Goal: Communication & Community: Answer question/provide support

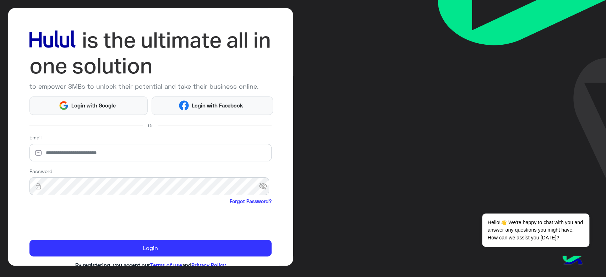
scroll to position [41, 0]
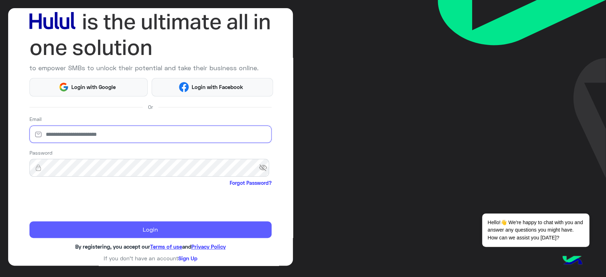
type input "**********"
click at [125, 230] on button "Login" at bounding box center [150, 229] width 242 height 17
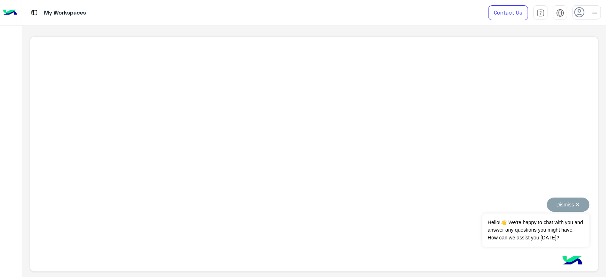
click at [575, 203] on button "Dismiss ✕" at bounding box center [567, 205] width 43 height 14
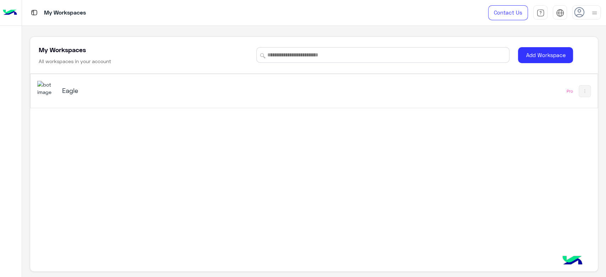
click at [61, 90] on div "Eagle" at bounding box center [203, 91] width 332 height 21
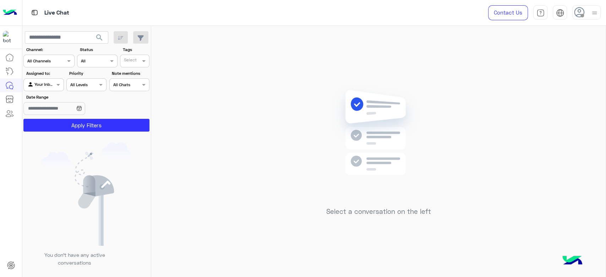
click at [583, 12] on use at bounding box center [579, 12] width 10 height 10
click at [564, 55] on label "Online" at bounding box center [555, 54] width 77 height 13
click at [245, 75] on div "Select a conversation on the left" at bounding box center [378, 153] width 454 height 254
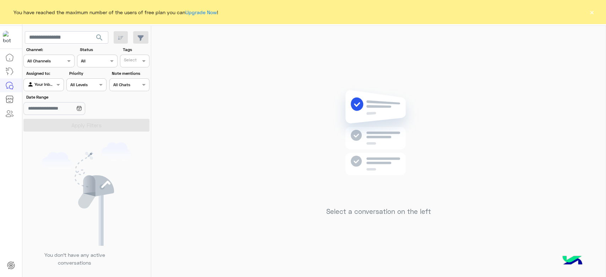
click at [587, 13] on div "You have reached the maximum number of the users of free plan you can Upgrade N…" at bounding box center [303, 12] width 606 height 24
click at [591, 10] on button "×" at bounding box center [591, 12] width 7 height 7
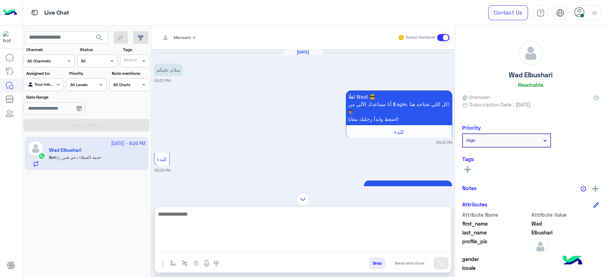
click at [211, 248] on textarea at bounding box center [303, 231] width 296 height 43
type textarea "**********"
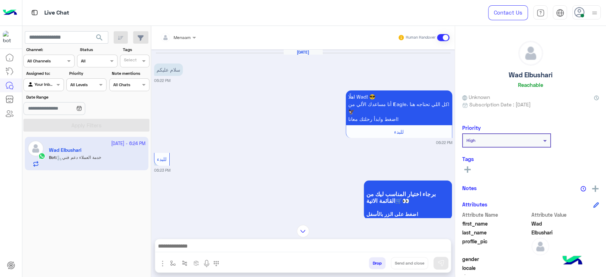
click at [518, 72] on h5 "Wad Elbushari" at bounding box center [531, 75] width 44 height 8
copy h5 "Wad Elbushari"
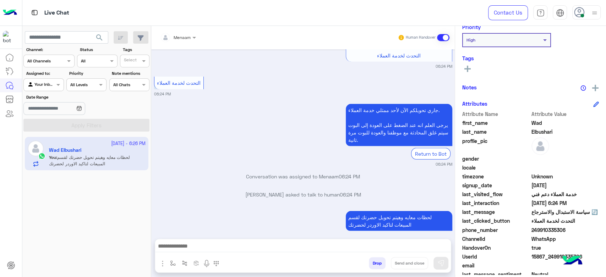
scroll to position [134, 0]
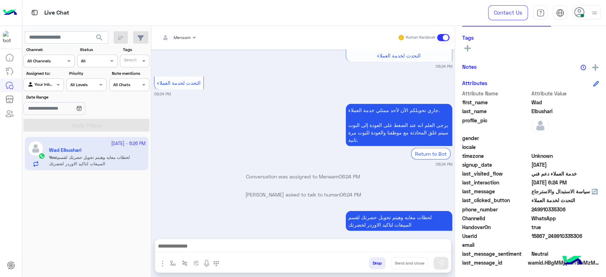
click at [543, 231] on div "HandoverOn true" at bounding box center [530, 228] width 137 height 9
click at [542, 235] on span "15867_249910335306" at bounding box center [565, 235] width 68 height 7
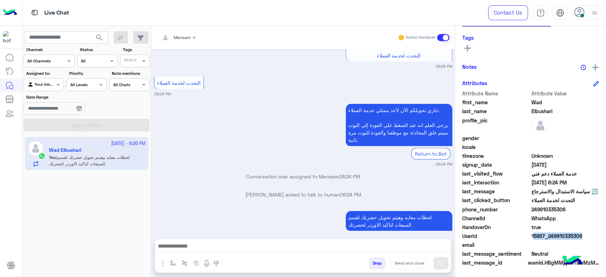
copy span "15867_249910335306"
click at [183, 34] on div at bounding box center [177, 36] width 43 height 7
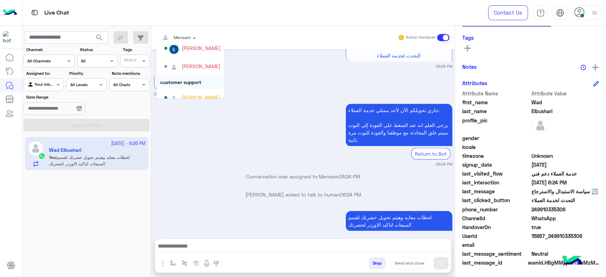
scroll to position [24, 0]
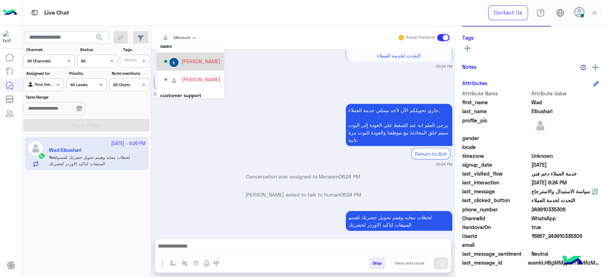
click at [194, 64] on div "khaled mohamed" at bounding box center [201, 60] width 39 height 7
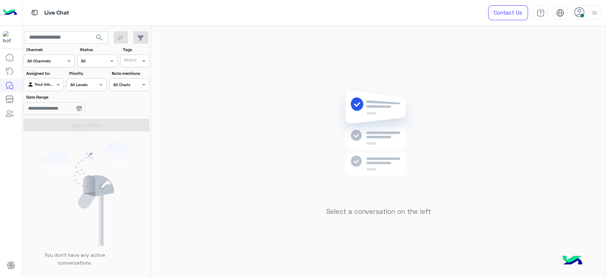
click at [241, 128] on div "Select a conversation on the left" at bounding box center [378, 153] width 454 height 254
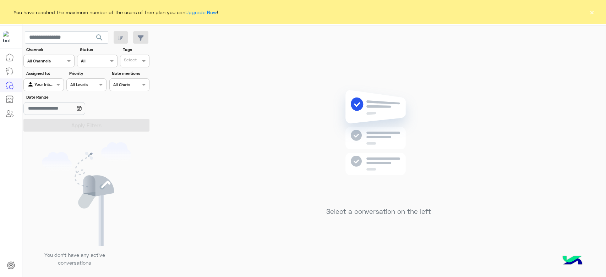
click at [592, 12] on button "×" at bounding box center [591, 12] width 7 height 7
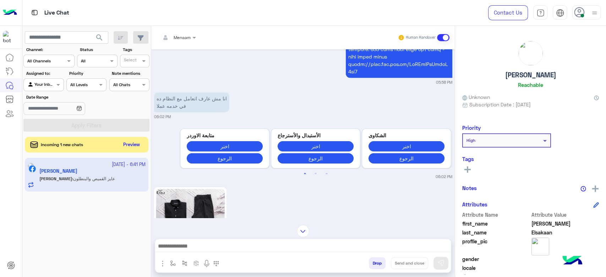
scroll to position [969, 0]
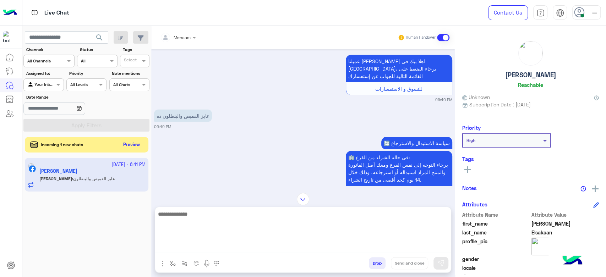
click at [192, 243] on textarea at bounding box center [303, 231] width 296 height 43
type textarea "**********"
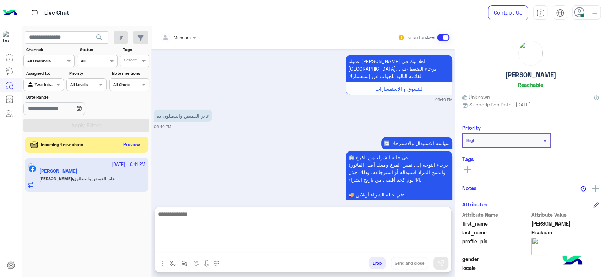
scroll to position [1430, 0]
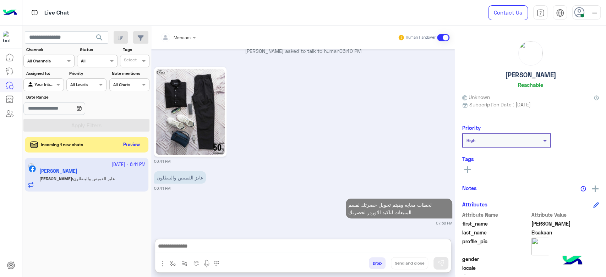
click at [528, 79] on div "Ahmed Elsakaan Reachable" at bounding box center [530, 66] width 137 height 50
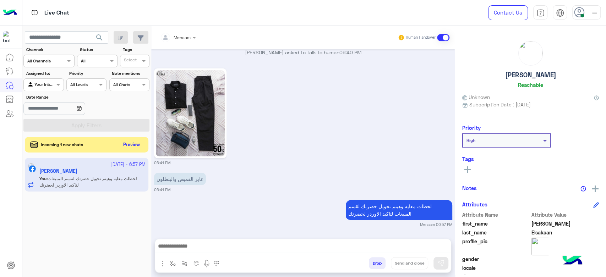
scroll to position [1416, 0]
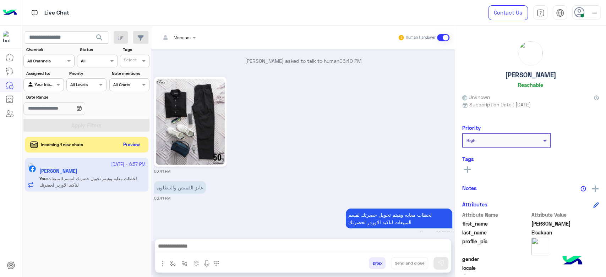
click at [523, 78] on h5 "Ahmed Elsakaan" at bounding box center [530, 75] width 51 height 8
copy h5 "Ahmed Elsakaan"
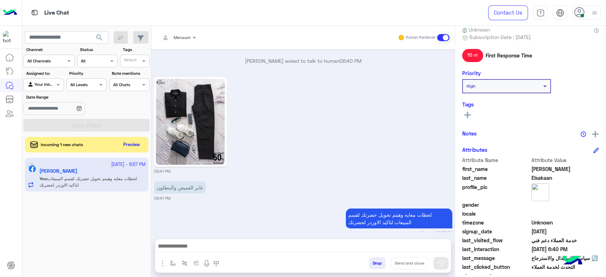
scroll to position [134, 0]
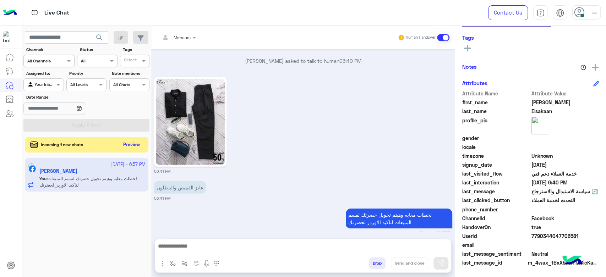
drag, startPoint x: 542, startPoint y: 233, endPoint x: 538, endPoint y: 236, distance: 4.3
click at [539, 235] on span "7790344047706581" at bounding box center [565, 235] width 68 height 7
click at [538, 236] on span "7790344047706581" at bounding box center [565, 235] width 68 height 7
click at [197, 40] on span at bounding box center [195, 37] width 9 height 7
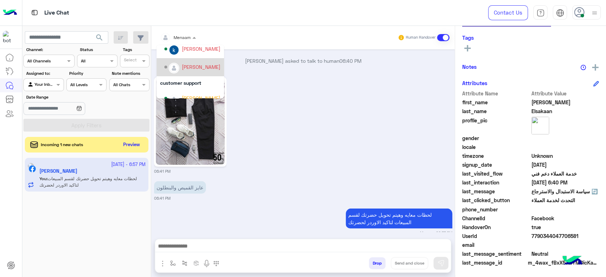
scroll to position [24, 0]
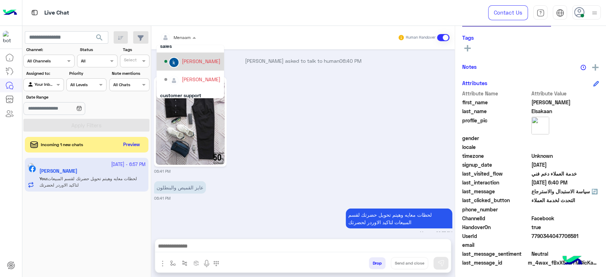
click at [195, 63] on div "[PERSON_NAME]" at bounding box center [201, 60] width 39 height 7
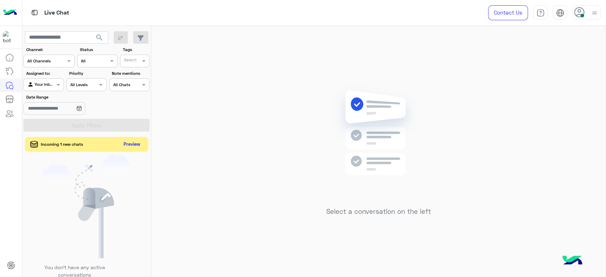
click at [136, 144] on button "Preview" at bounding box center [132, 145] width 22 height 10
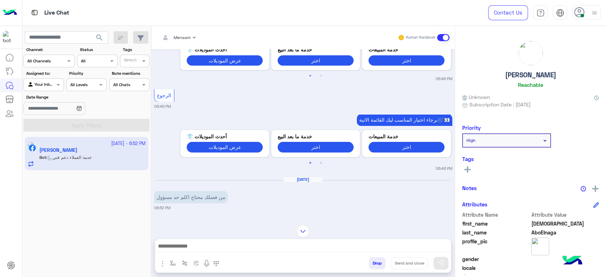
scroll to position [3, 0]
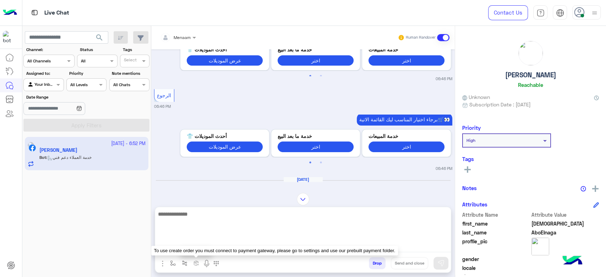
click at [198, 248] on textarea at bounding box center [303, 231] width 296 height 43
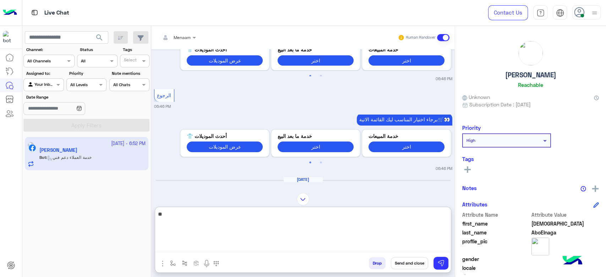
type textarea "*"
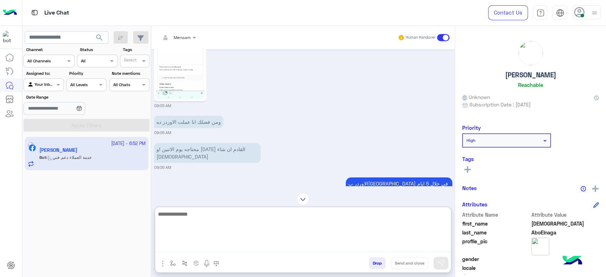
scroll to position [542, 0]
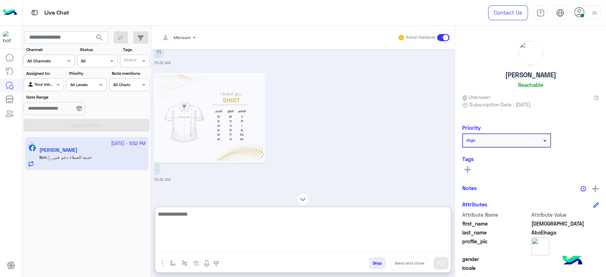
click at [194, 218] on textarea at bounding box center [303, 231] width 296 height 43
type textarea "**********"
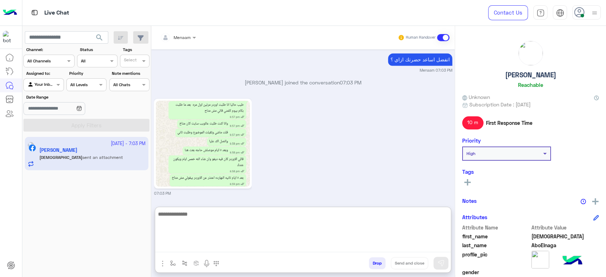
scroll to position [2644, 0]
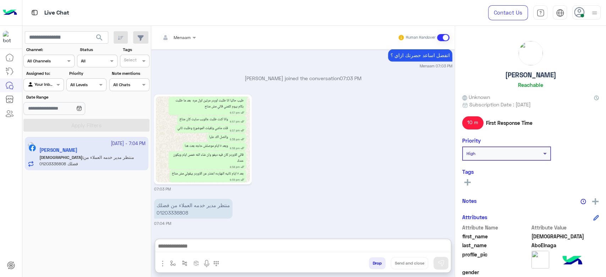
drag, startPoint x: 605, startPoint y: -2, endPoint x: 605, endPoint y: -48, distance: 46.1
click at [605, 0] on html "Live Chat Contact Us Help Center عربي English search Channel: Channel All Chann…" at bounding box center [303, 138] width 606 height 277
click at [336, 149] on div "07:03 PM" at bounding box center [303, 143] width 298 height 99
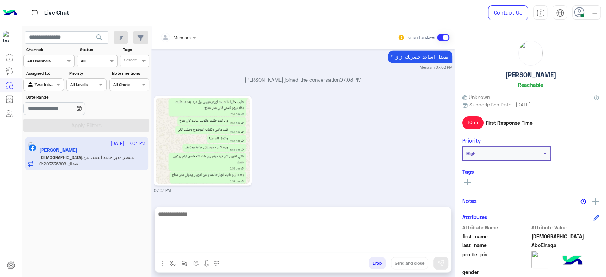
click at [197, 246] on textarea at bounding box center [303, 231] width 296 height 43
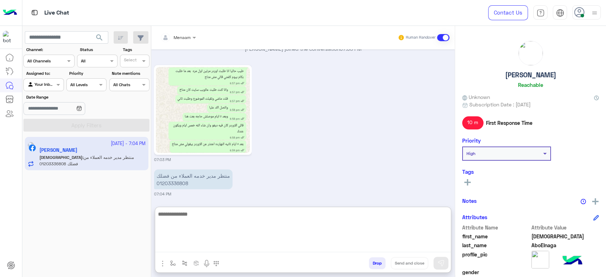
scroll to position [2644, 0]
type textarea "**********"
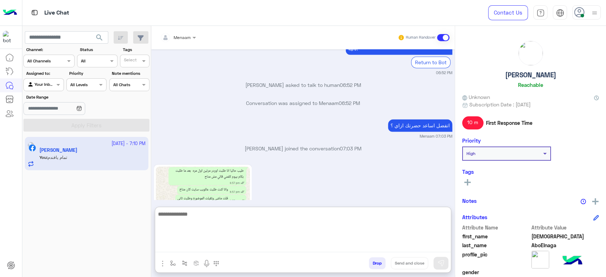
scroll to position [2513, 0]
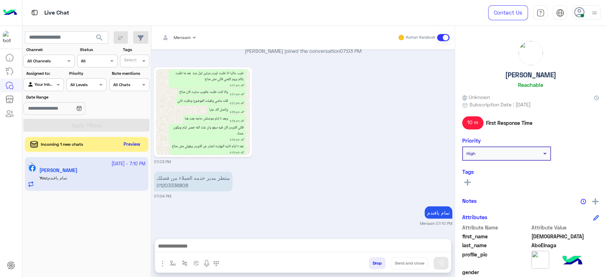
click at [131, 141] on button "Preview" at bounding box center [132, 145] width 22 height 10
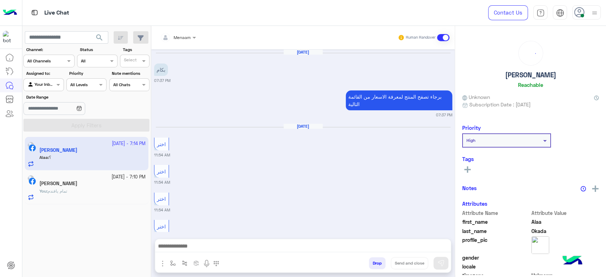
scroll to position [629, 0]
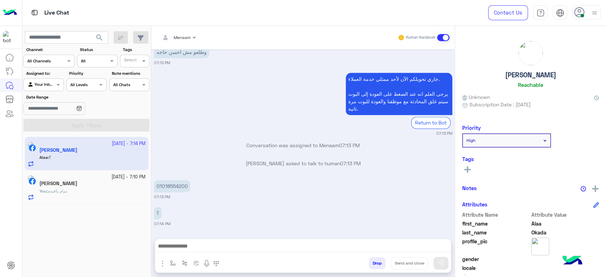
click at [88, 190] on div "You : تمام يافندم" at bounding box center [92, 194] width 106 height 12
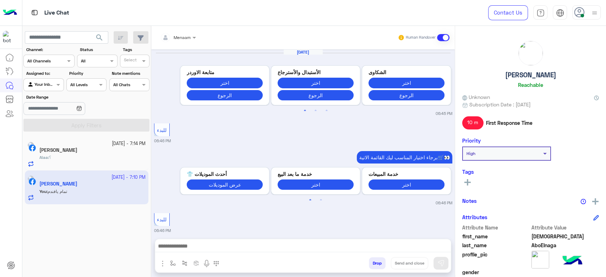
scroll to position [701, 0]
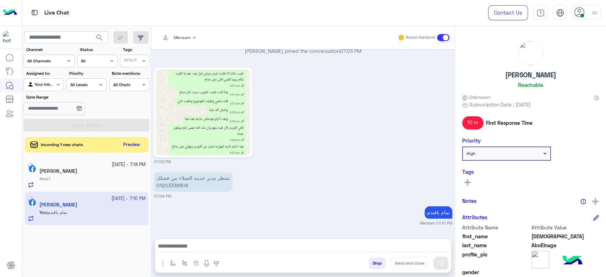
click at [376, 263] on button "Drop" at bounding box center [377, 263] width 17 height 12
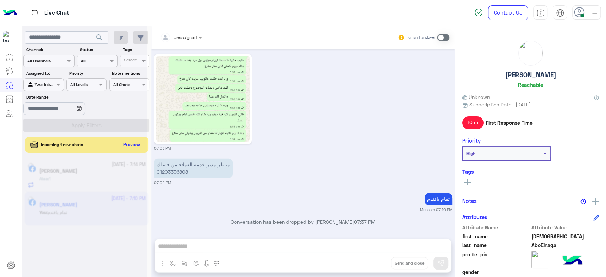
scroll to position [720, 0]
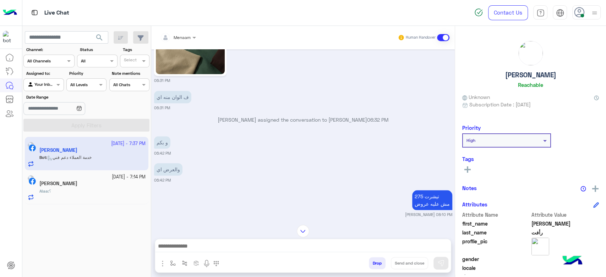
scroll to position [583, 0]
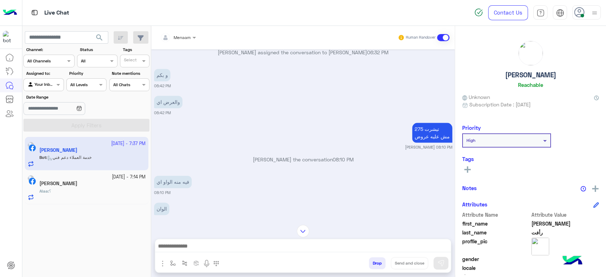
click at [531, 75] on h5 "خالد رأفت" at bounding box center [530, 75] width 51 height 8
copy h5 "خالد رأفت"
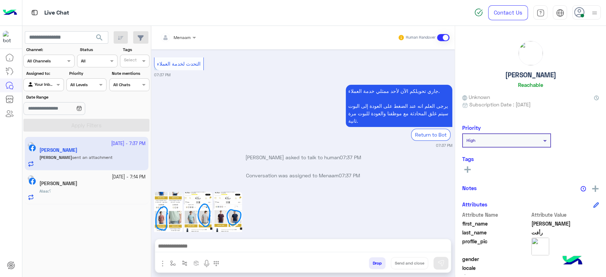
scroll to position [121, 0]
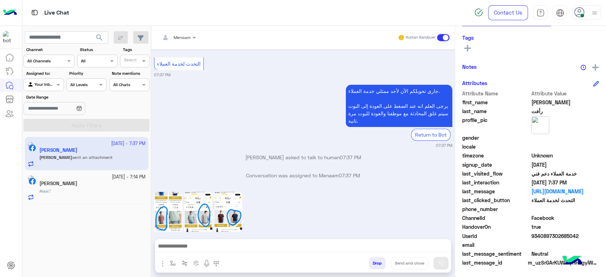
click at [547, 236] on span "9340897302685042" at bounding box center [565, 235] width 68 height 7
copy span "9340897302685042"
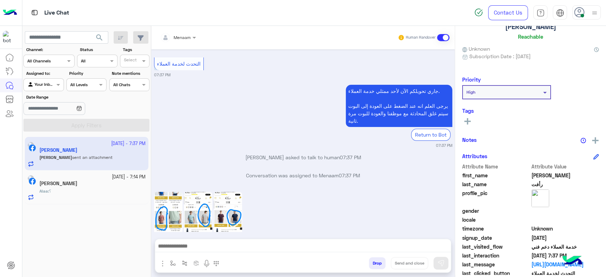
scroll to position [0, 0]
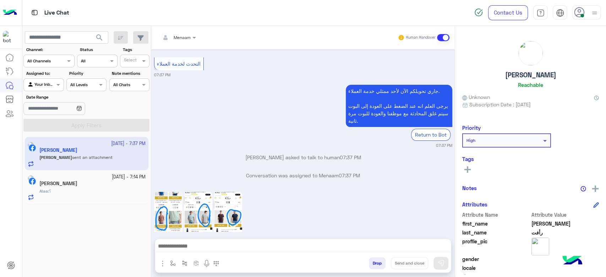
click at [521, 76] on h5 "خالد رأفت" at bounding box center [530, 75] width 51 height 8
copy h5 "خالد رأفت"
click at [182, 36] on div at bounding box center [177, 36] width 43 height 7
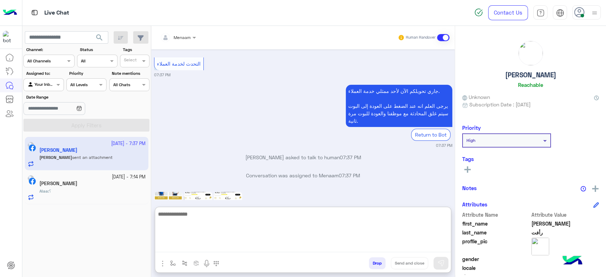
click at [256, 246] on textarea at bounding box center [303, 231] width 296 height 43
type textarea "**********"
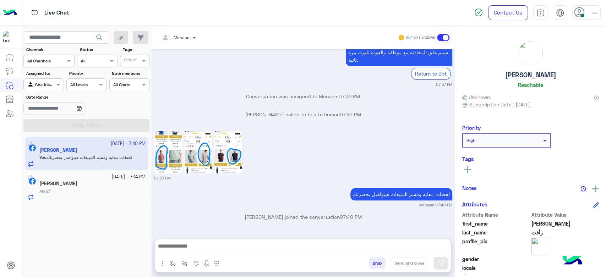
click at [191, 37] on span at bounding box center [195, 37] width 9 height 7
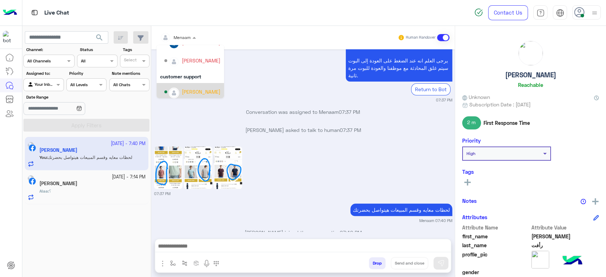
scroll to position [24, 0]
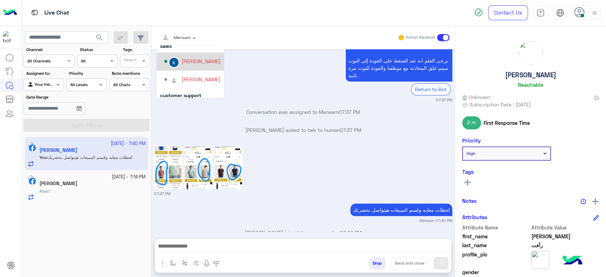
click at [202, 66] on div "[PERSON_NAME]" at bounding box center [192, 61] width 56 height 12
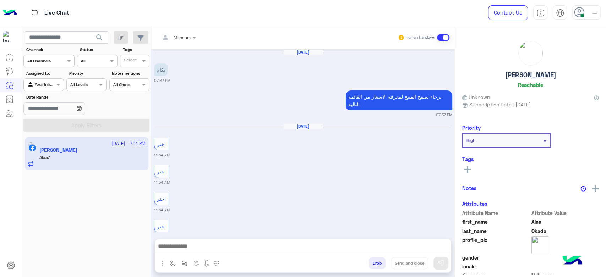
scroll to position [629, 0]
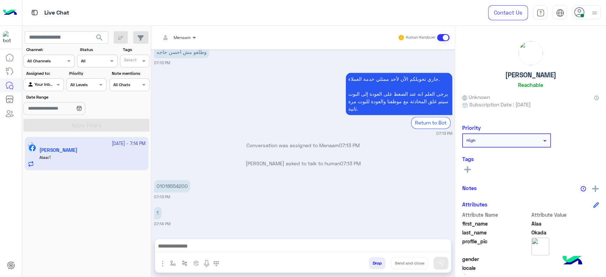
click at [196, 40] on span at bounding box center [195, 37] width 9 height 7
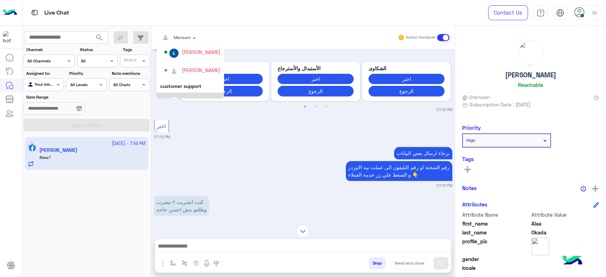
scroll to position [0, 0]
click at [251, 128] on div "اختر 07:12 PM" at bounding box center [303, 129] width 298 height 22
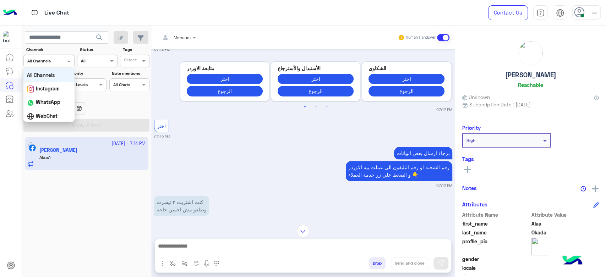
click at [68, 61] on span at bounding box center [69, 60] width 9 height 7
click at [217, 139] on small "07:12 PM" at bounding box center [303, 137] width 298 height 6
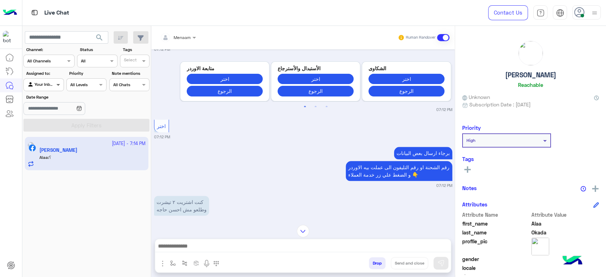
click at [58, 85] on span at bounding box center [59, 84] width 9 height 7
drag, startPoint x: 47, startPoint y: 112, endPoint x: 77, endPoint y: 115, distance: 30.6
click at [46, 112] on b "Unassigned" at bounding box center [47, 112] width 27 height 6
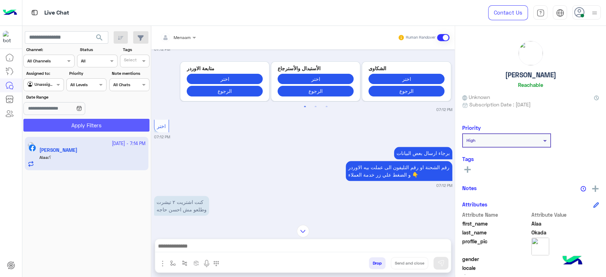
click at [104, 126] on button "Apply Filters" at bounding box center [86, 125] width 126 height 13
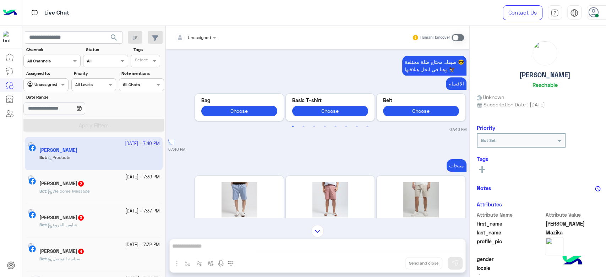
scroll to position [469, 0]
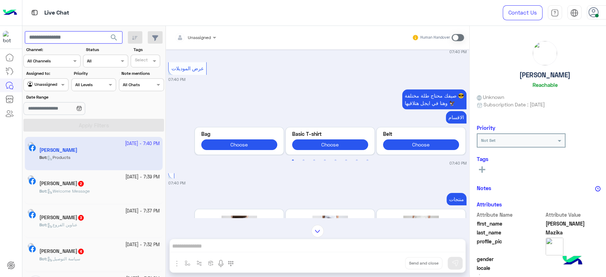
click at [54, 42] on input "text" at bounding box center [74, 37] width 98 height 13
paste input "**********"
click at [110, 34] on span "search" at bounding box center [114, 37] width 9 height 9
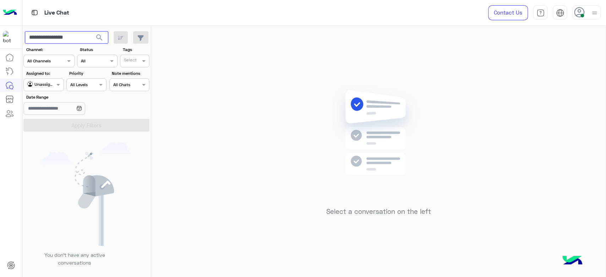
click at [60, 36] on input "**********" at bounding box center [66, 37] width 83 height 13
type input "*"
click at [41, 85] on div "Live Chat" at bounding box center [37, 84] width 31 height 11
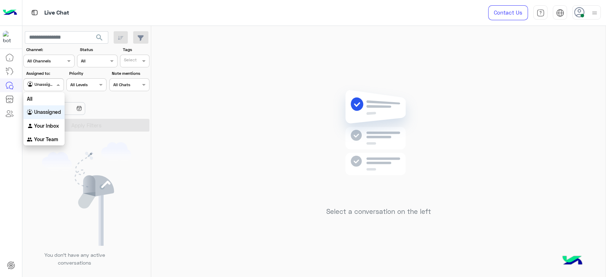
click at [55, 85] on span at bounding box center [59, 84] width 9 height 7
click at [37, 101] on div "All" at bounding box center [43, 98] width 41 height 13
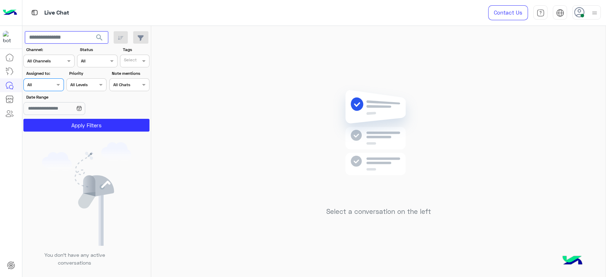
click at [68, 38] on input "text" at bounding box center [66, 37] width 83 height 13
paste input "**********"
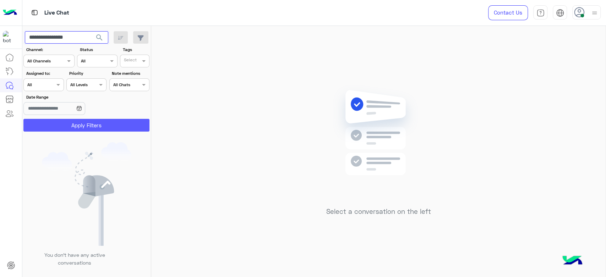
type input "**********"
click at [107, 127] on button "Apply Filters" at bounding box center [86, 125] width 126 height 13
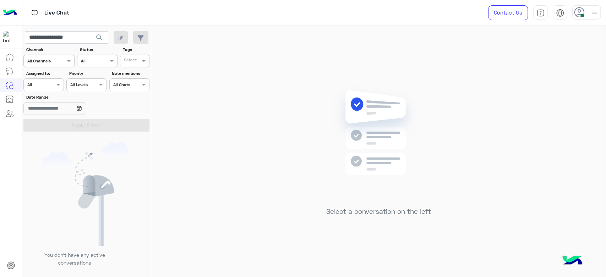
click at [48, 82] on div at bounding box center [43, 84] width 39 height 7
click at [48, 138] on b "Your Team" at bounding box center [46, 139] width 24 height 6
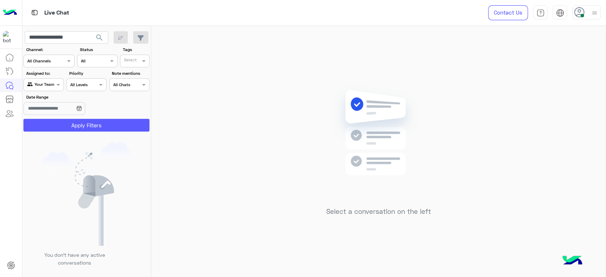
click at [70, 127] on button "Apply Filters" at bounding box center [86, 125] width 126 height 13
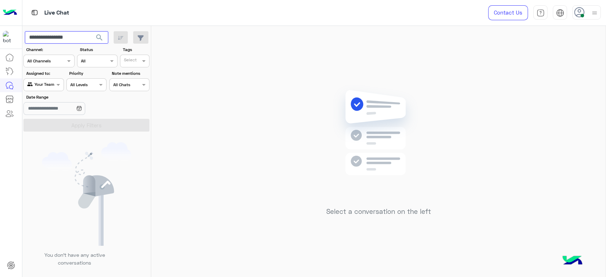
click at [64, 36] on input "**********" at bounding box center [66, 37] width 83 height 13
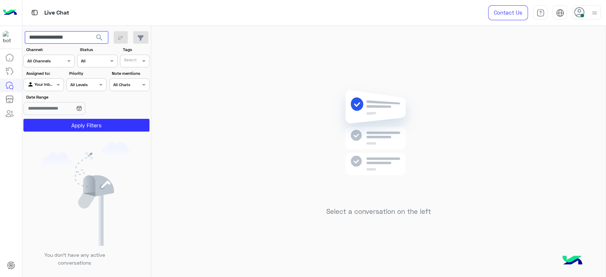
click at [65, 31] on input "**********" at bounding box center [66, 37] width 83 height 13
click at [70, 38] on input "**********" at bounding box center [66, 37] width 83 height 13
click at [592, 16] on img at bounding box center [594, 13] width 9 height 9
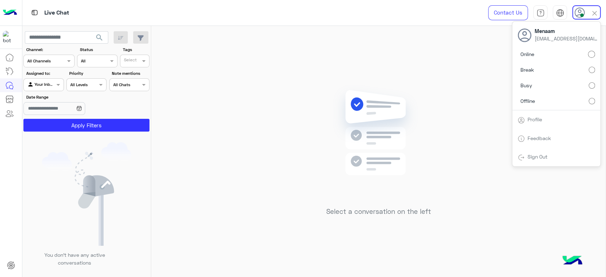
click at [552, 102] on label "Offline" at bounding box center [555, 100] width 77 height 13
click at [541, 54] on label "Online" at bounding box center [555, 54] width 77 height 13
click at [543, 158] on link "Sign Out" at bounding box center [537, 157] width 20 height 6
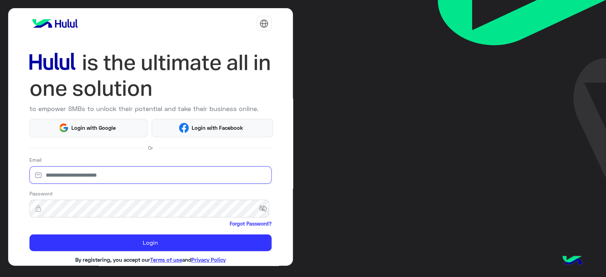
type input "**********"
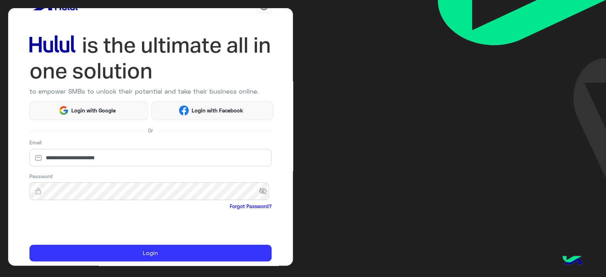
scroll to position [41, 0]
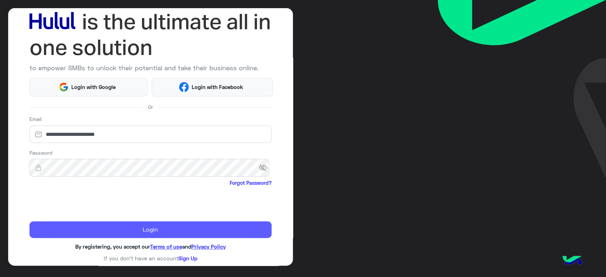
click at [163, 227] on button "Login" at bounding box center [150, 229] width 242 height 17
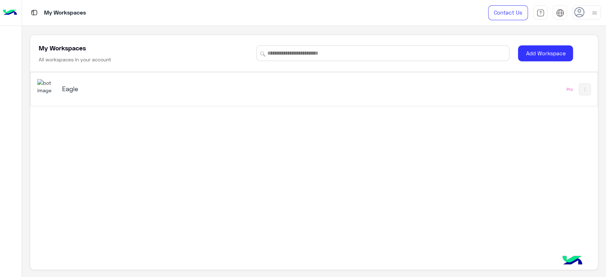
scroll to position [2, 0]
click at [66, 94] on div "Eagle" at bounding box center [203, 88] width 332 height 21
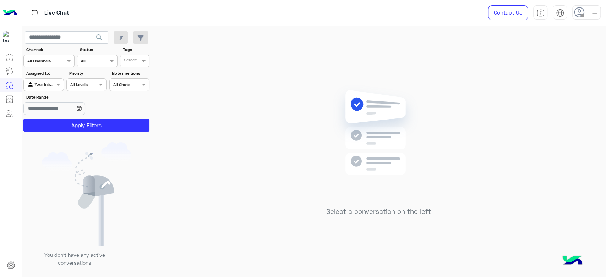
click at [599, 12] on div at bounding box center [586, 12] width 28 height 14
click at [539, 56] on label "Online" at bounding box center [555, 54] width 77 height 13
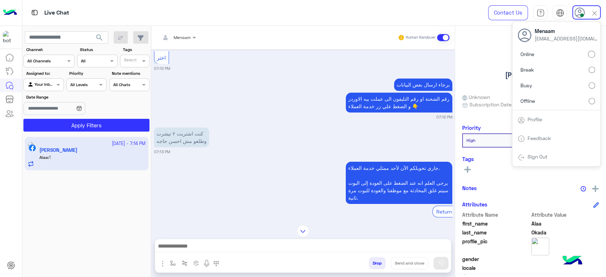
scroll to position [588, 0]
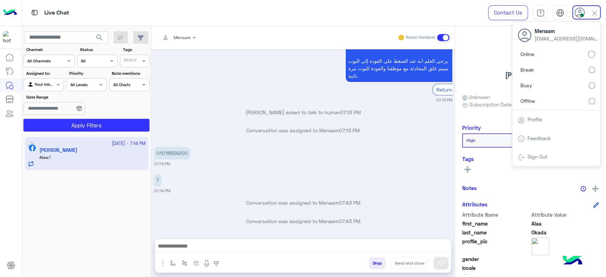
click at [229, 174] on div "؟ 07:14 PM" at bounding box center [303, 183] width 298 height 22
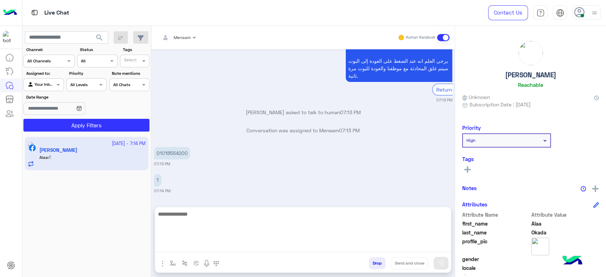
click at [213, 248] on textarea at bounding box center [303, 231] width 296 height 43
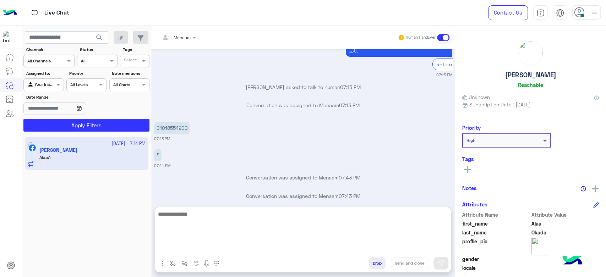
scroll to position [620, 0]
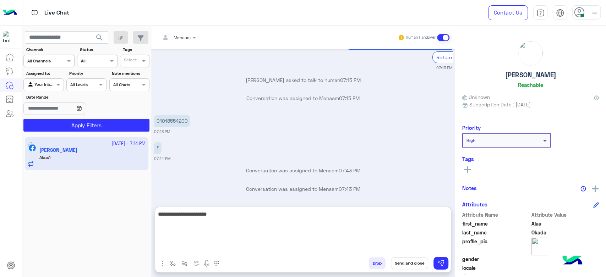
type textarea "**********"
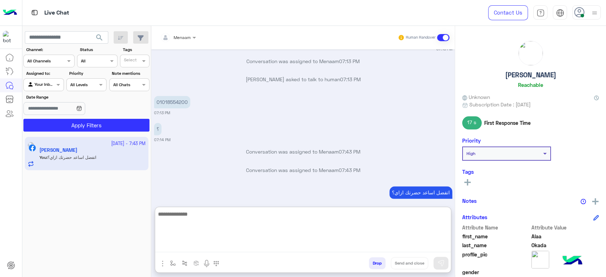
scroll to position [665, 0]
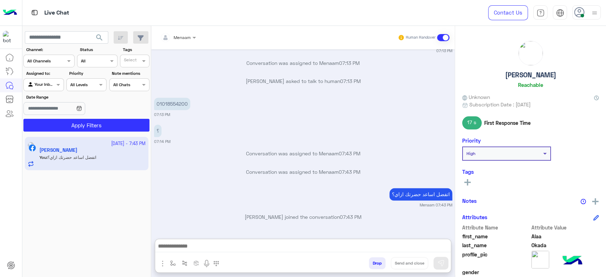
click at [93, 207] on div "22 September - 7:43 PM Alaa Okada You : اتفضل اساعد حضرتك ازاي؟" at bounding box center [86, 206] width 129 height 145
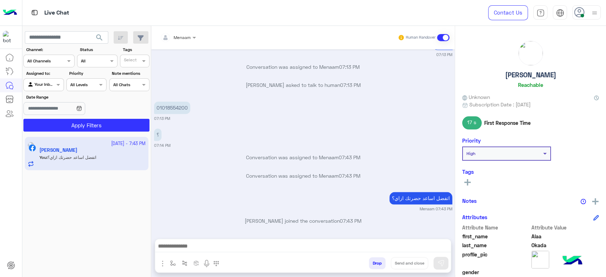
click at [413, 101] on div "01018554200 07:13 PM" at bounding box center [303, 111] width 298 height 22
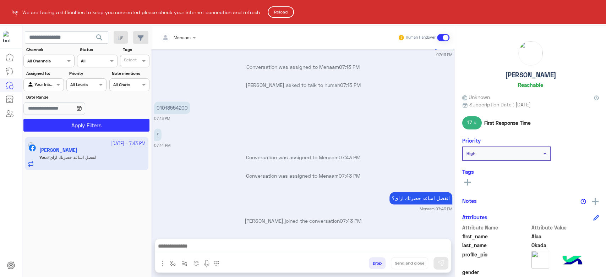
click at [292, 13] on button "Reload" at bounding box center [281, 11] width 26 height 11
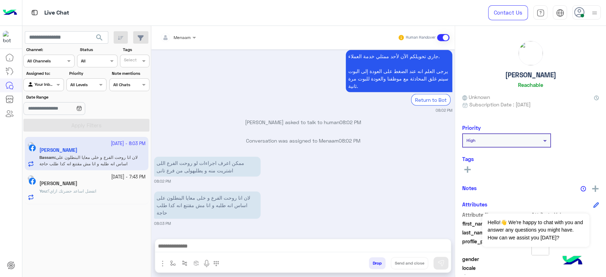
scroll to position [1408, 0]
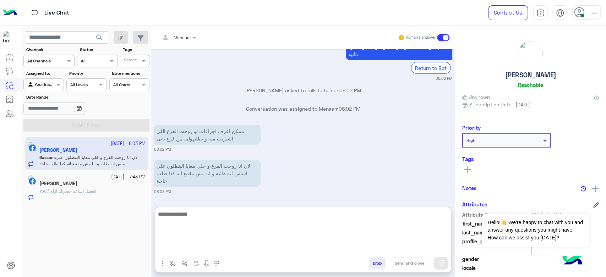
click at [193, 246] on textarea at bounding box center [303, 231] width 296 height 43
click at [203, 221] on textarea at bounding box center [303, 231] width 296 height 43
click at [190, 219] on textarea at bounding box center [303, 231] width 296 height 43
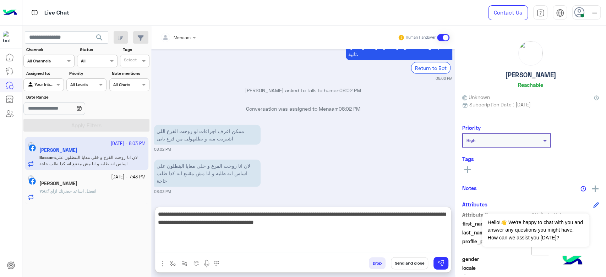
type textarea "**********"
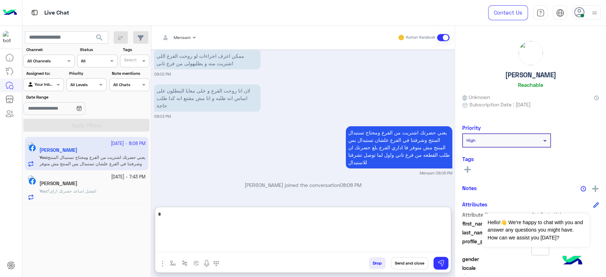
scroll to position [1516, 0]
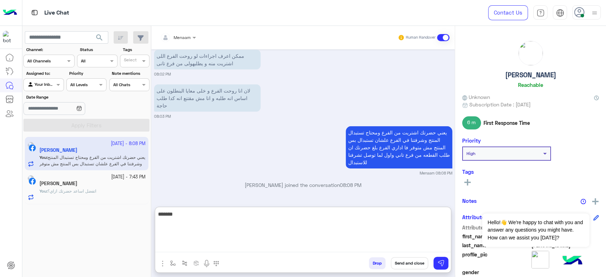
type textarea "*******"
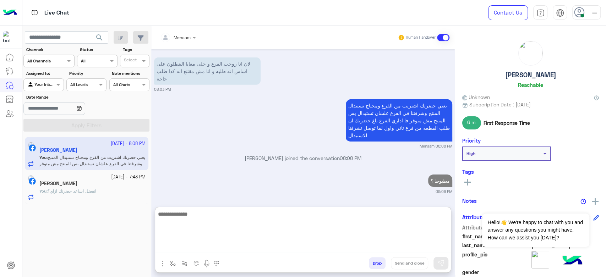
scroll to position [1543, 0]
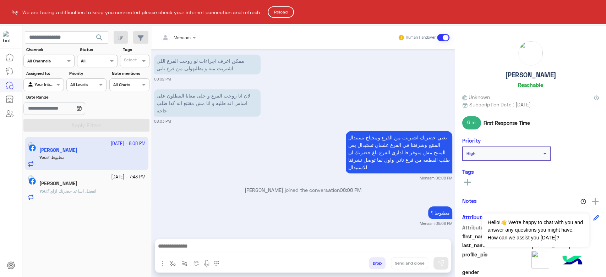
click at [287, 12] on button "Reload" at bounding box center [281, 11] width 26 height 11
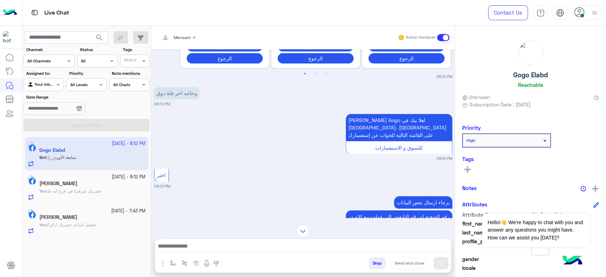
scroll to position [343, 0]
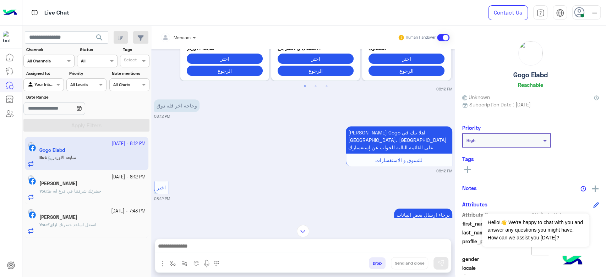
click at [191, 37] on span at bounding box center [195, 37] width 9 height 7
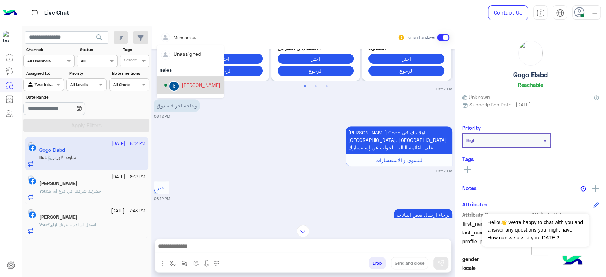
scroll to position [63, 0]
click at [196, 239] on div "Drop Send and close" at bounding box center [303, 256] width 296 height 34
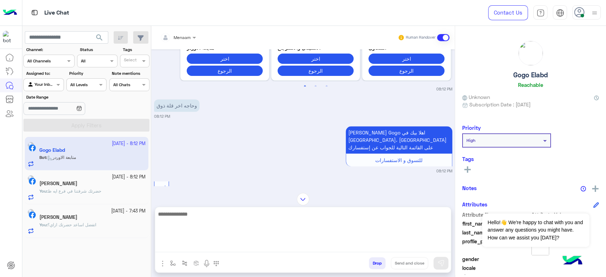
click at [207, 246] on textarea at bounding box center [303, 231] width 296 height 43
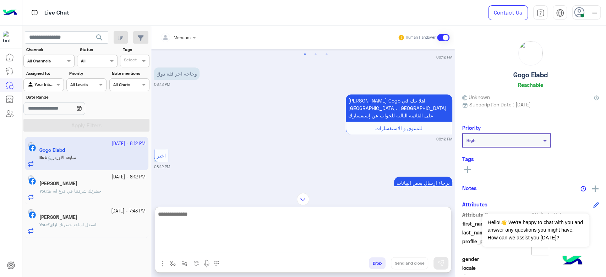
scroll to position [461, 0]
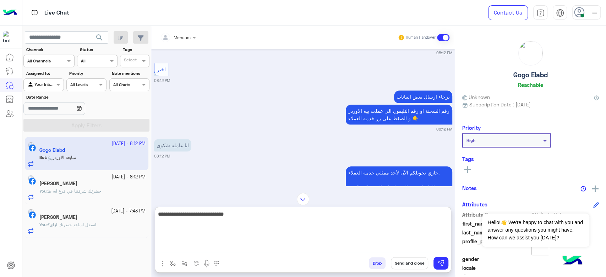
type textarea "**********"
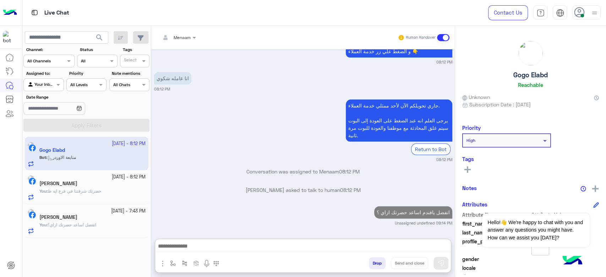
click at [87, 203] on div "[DATE] - 8:12 PM [PERSON_NAME] You : حضرتك شرفتنا في فرع ايه ظ" at bounding box center [86, 187] width 123 height 34
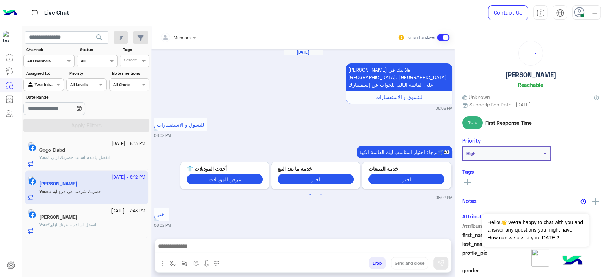
scroll to position [566, 0]
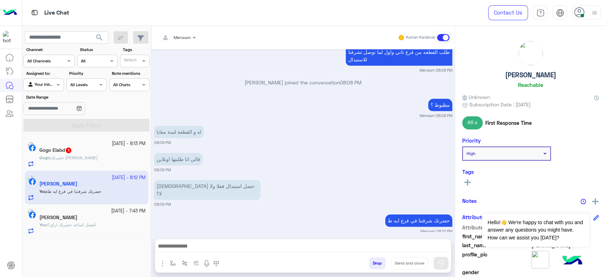
click at [93, 153] on div "Gogo Elabd 1" at bounding box center [92, 150] width 106 height 7
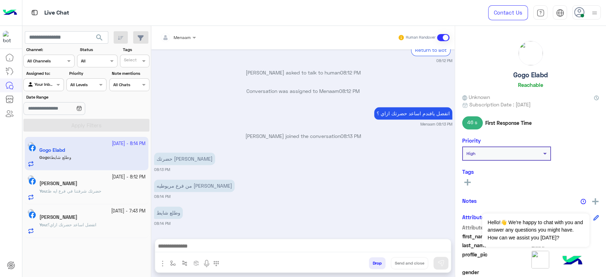
scroll to position [600, 0]
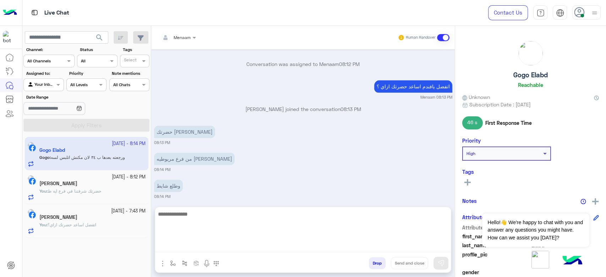
click at [213, 246] on textarea at bounding box center [303, 231] width 296 height 43
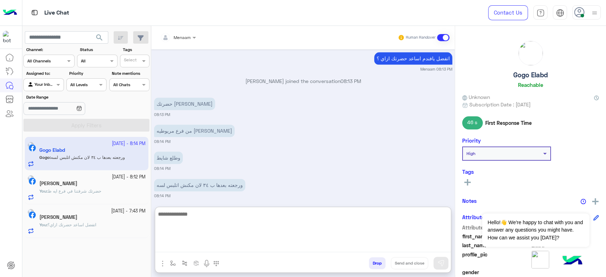
scroll to position [632, 0]
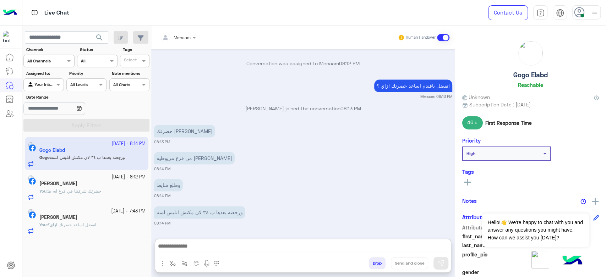
click at [93, 196] on div "You : حضرتك شرفتنا في فرع ايه ظ" at bounding box center [92, 194] width 106 height 12
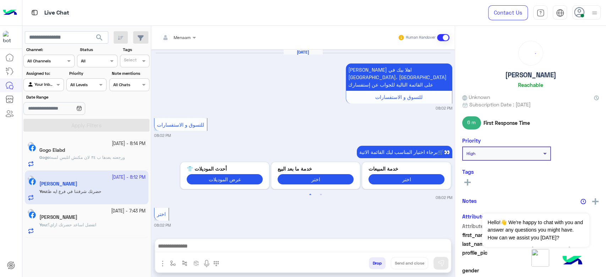
scroll to position [566, 0]
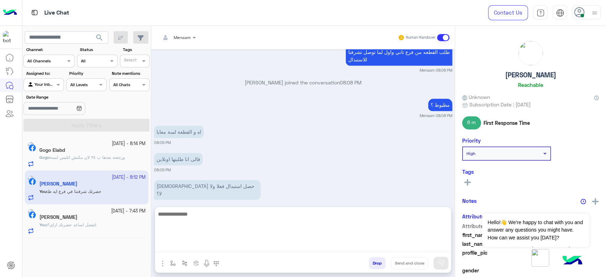
click at [198, 249] on textarea at bounding box center [303, 231] width 296 height 43
type textarea "*"
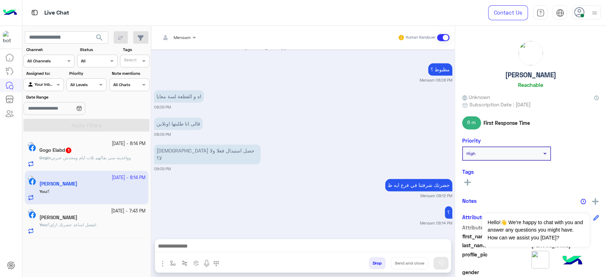
click at [122, 165] on div "Gogo : وواخدينه مني بقالهم تلات ايام ومحدش عبرني" at bounding box center [92, 161] width 106 height 12
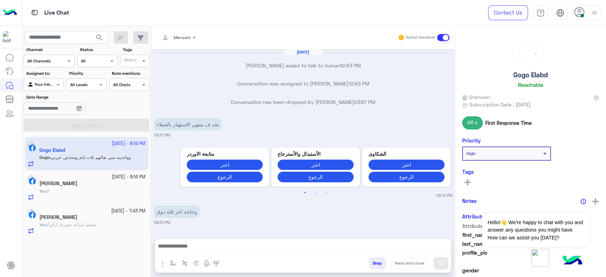
scroll to position [445, 0]
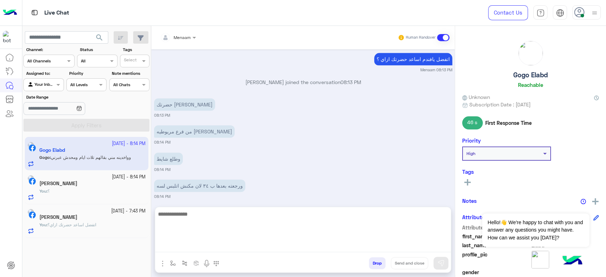
click at [190, 248] on textarea at bounding box center [303, 231] width 296 height 43
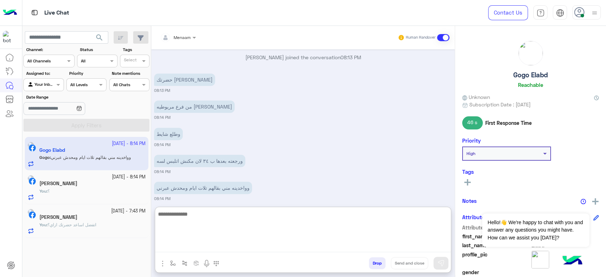
scroll to position [477, 0]
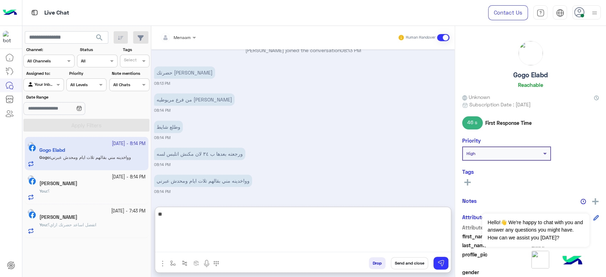
type textarea "*"
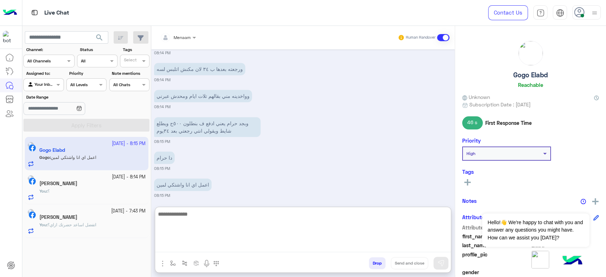
scroll to position [565, 0]
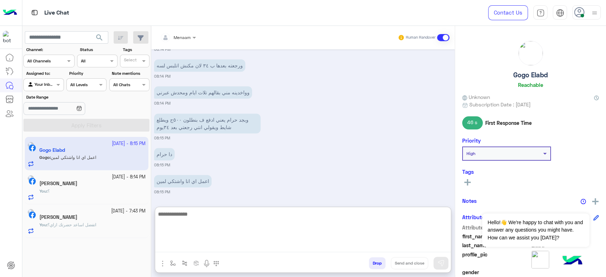
click at [194, 218] on textarea at bounding box center [303, 231] width 296 height 43
click at [213, 215] on textarea at bounding box center [303, 231] width 296 height 43
type textarea "****"
type textarea "**********"
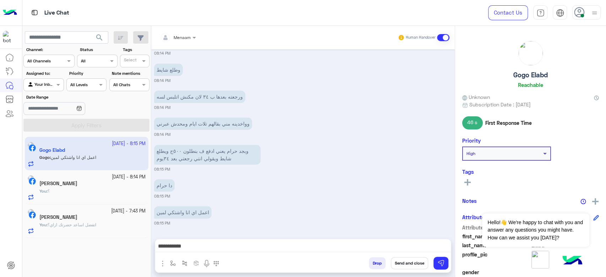
scroll to position [533, 0]
click at [158, 258] on button "button" at bounding box center [162, 263] width 9 height 10
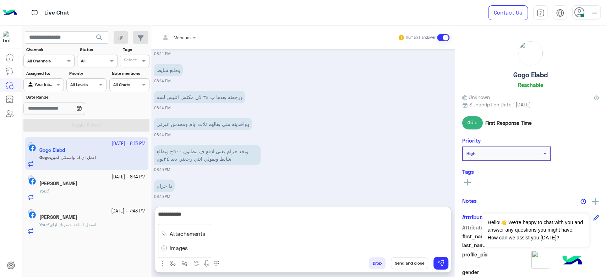
click at [394, 247] on textarea "**********" at bounding box center [303, 231] width 296 height 43
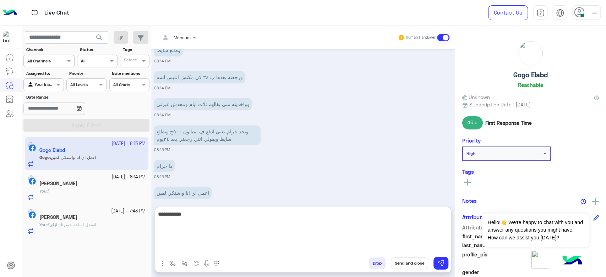
scroll to position [565, 0]
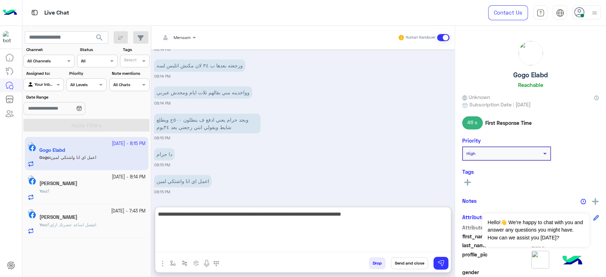
type textarea "**********"
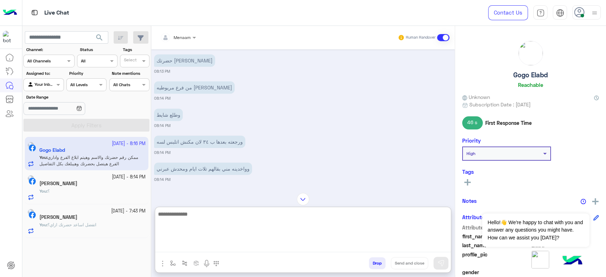
scroll to position [607, 0]
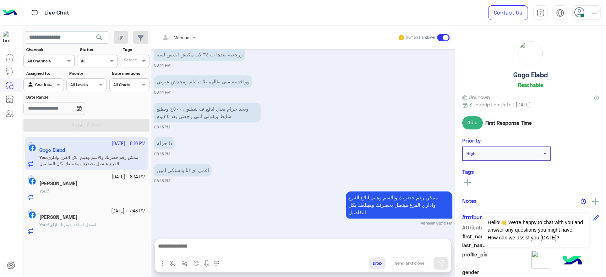
click at [83, 189] on div "You : ؟" at bounding box center [92, 194] width 106 height 12
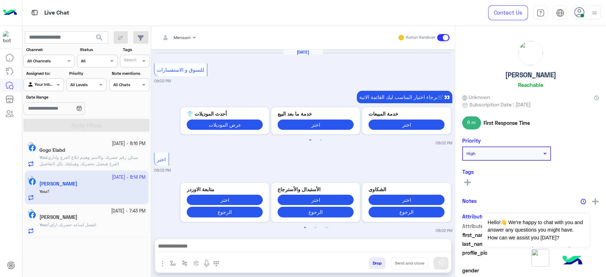
scroll to position [546, 0]
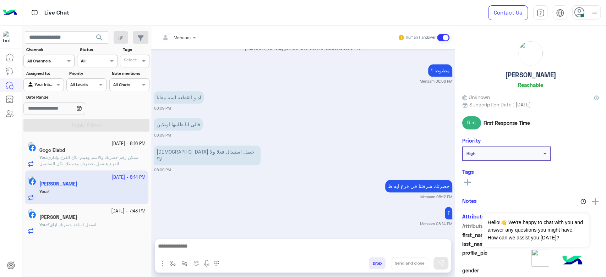
click at [97, 220] on div "Alaa Okada" at bounding box center [92, 217] width 106 height 7
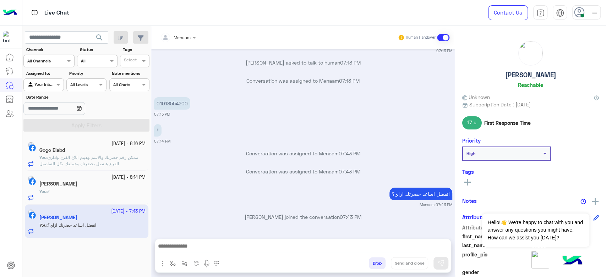
scroll to position [1812, 0]
click at [65, 149] on h5 "Gogo Elabd" at bounding box center [52, 150] width 26 height 6
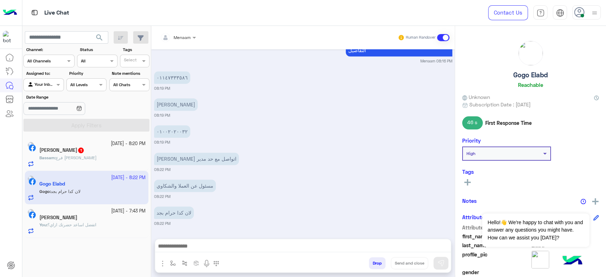
scroll to position [656, 0]
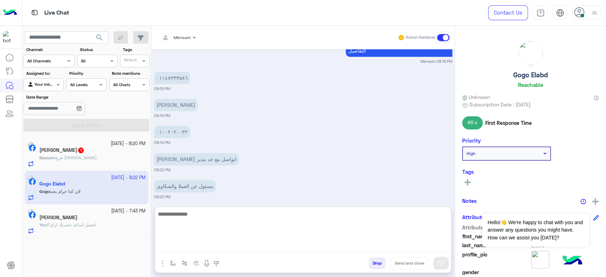
click at [188, 242] on textarea at bounding box center [303, 231] width 296 height 43
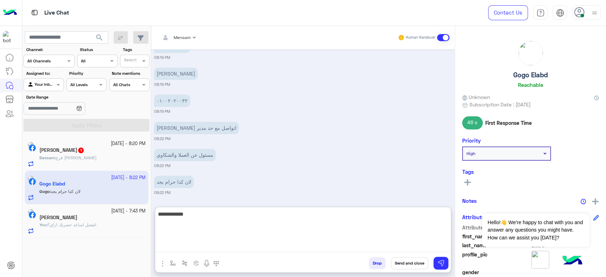
scroll to position [688, 0]
type textarea "**********"
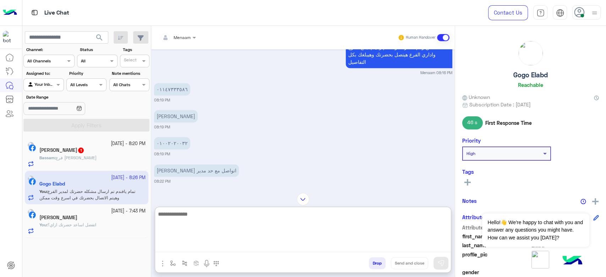
scroll to position [683, 0]
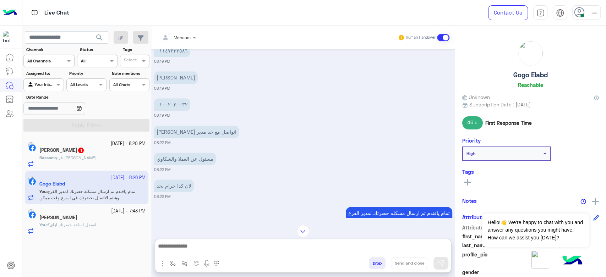
click at [172, 77] on p "محمد عبدالرحمن" at bounding box center [176, 77] width 44 height 12
copy app-message "محمد عبدالرحمن"
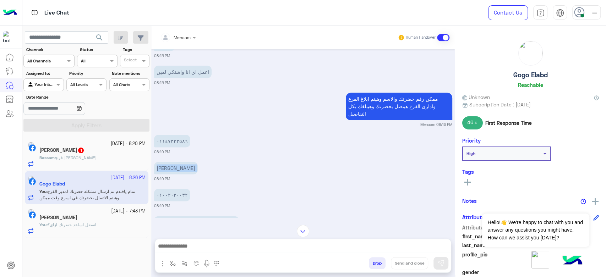
scroll to position [572, 0]
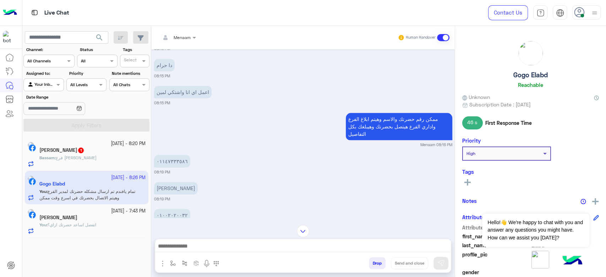
click at [170, 161] on p "٠١١٤٧٣٣٣٥٨٦" at bounding box center [172, 161] width 36 height 12
copy p "٠١١٤٧٣٣٣٥٨٦"
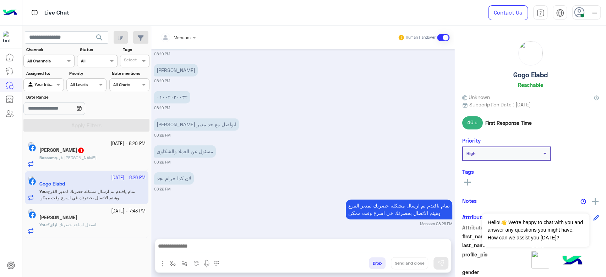
click at [166, 99] on p "٠١٠٠٢٠٢٠٠٣٢" at bounding box center [172, 97] width 36 height 12
copy app-message "٠١٠٠٢٠٢٠٠٣٢"
click at [530, 78] on h5 "Gogo Elabd" at bounding box center [530, 75] width 34 height 8
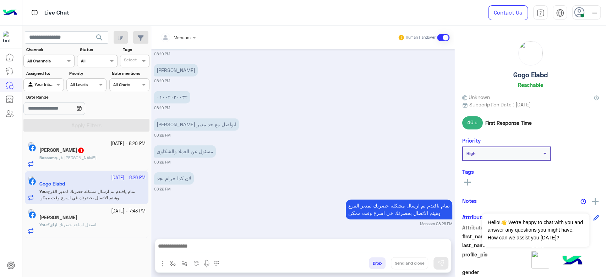
click at [530, 78] on h5 "Gogo Elabd" at bounding box center [530, 75] width 34 height 8
copy h5 "Gogo Elabd"
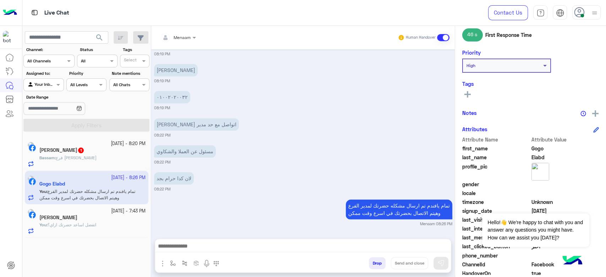
scroll to position [134, 0]
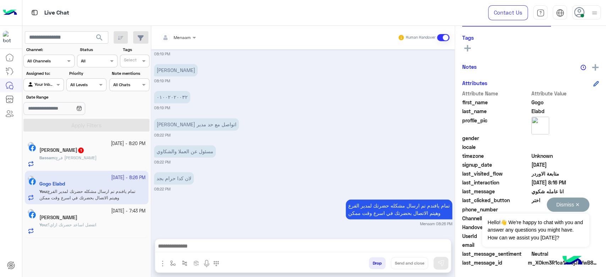
click at [579, 205] on button "Dismiss ✕" at bounding box center [567, 205] width 43 height 14
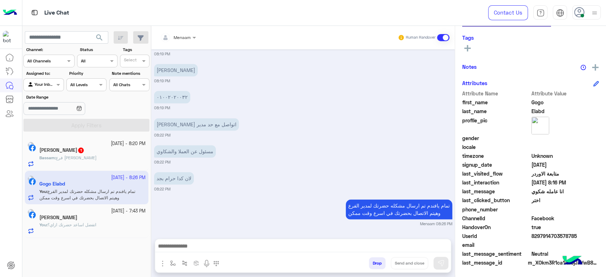
click at [546, 236] on span "8297914703578785" at bounding box center [565, 235] width 68 height 7
copy span "8297914703578785"
click at [97, 155] on p "Bassam : فرع فيصل المريوطية" at bounding box center [67, 158] width 57 height 6
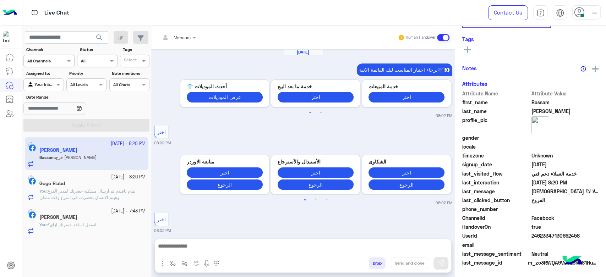
scroll to position [545, 0]
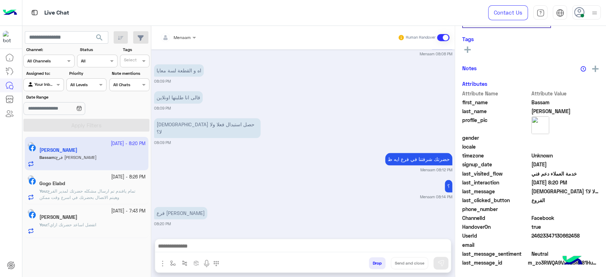
click at [87, 191] on span "تمام يافندم تم ارسال مشكله حضرتك لمدير الفرع وهيتم الاتصال بحضرتك في اسرع وقت م…" at bounding box center [87, 194] width 96 height 12
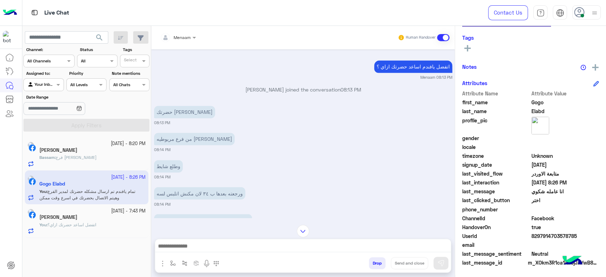
scroll to position [835, 0]
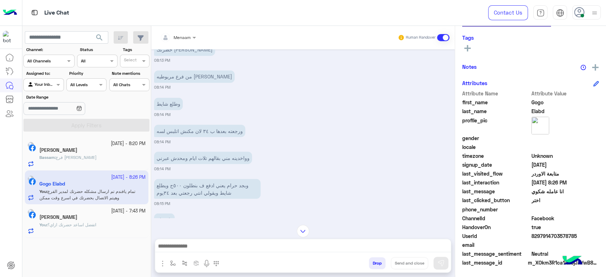
click at [84, 158] on span "فرع فيصل المريوطية" at bounding box center [76, 157] width 41 height 5
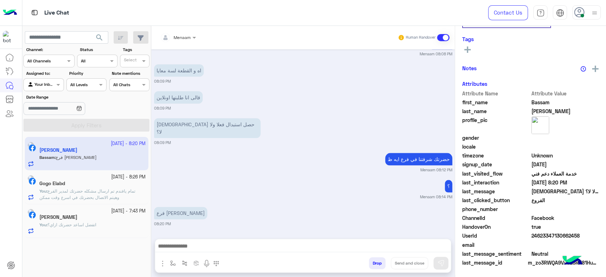
scroll to position [134, 0]
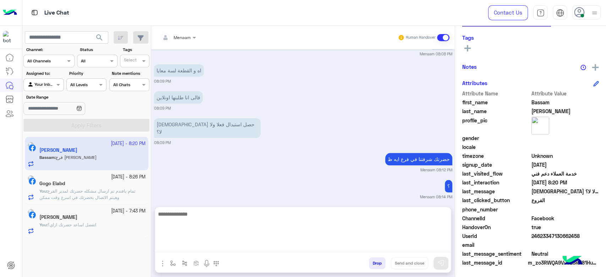
click at [191, 245] on textarea at bounding box center [303, 231] width 296 height 43
type textarea "**********"
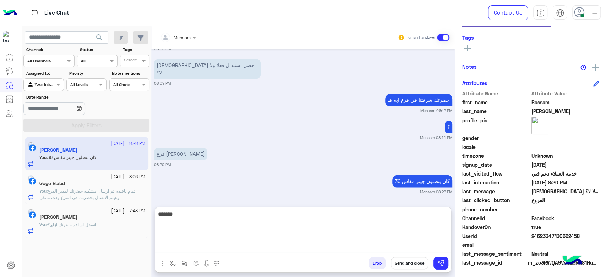
type textarea "*******"
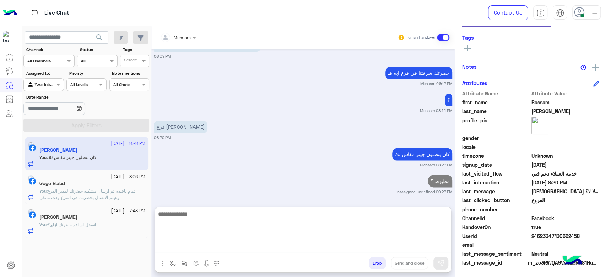
scroll to position [0, 0]
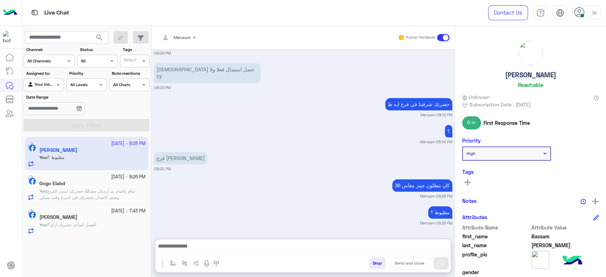
click at [529, 76] on h5 "Bassam Ahmed" at bounding box center [530, 75] width 51 height 8
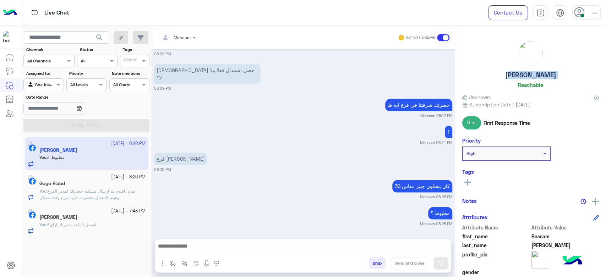
click at [529, 76] on h5 "Bassam Ahmed" at bounding box center [530, 75] width 51 height 8
copy h5 "Bassam Ahmed"
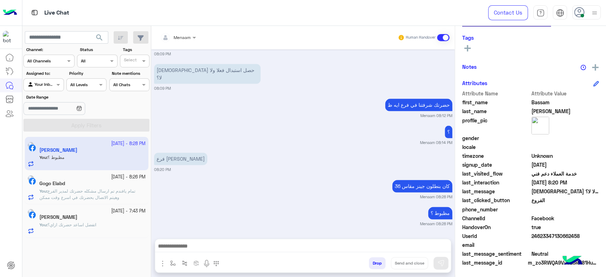
click at [535, 241] on span at bounding box center [565, 244] width 68 height 7
click at [531, 237] on span "24623347130662458" at bounding box center [565, 235] width 68 height 7
copy span "24623347130662458"
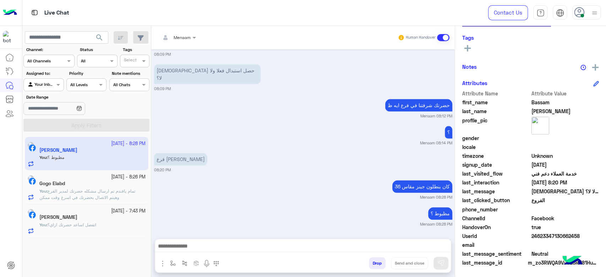
click at [102, 181] on div "Gogo Elabd" at bounding box center [92, 184] width 106 height 7
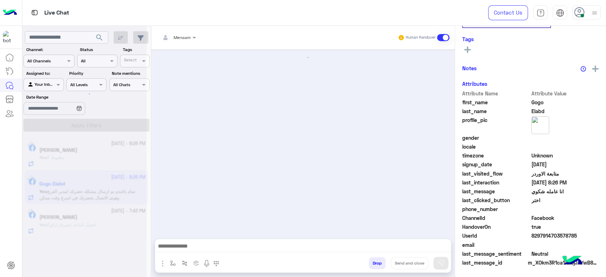
scroll to position [375, 0]
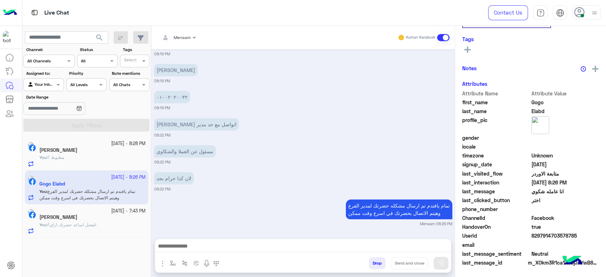
click at [71, 228] on p "You : اتفضل اساعد حضرتك ازاي؟" at bounding box center [67, 225] width 57 height 6
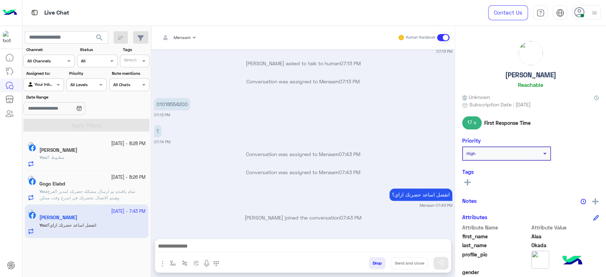
click at [517, 77] on h5 "Alaa Okada" at bounding box center [530, 75] width 51 height 8
copy h5 "Alaa Okada"
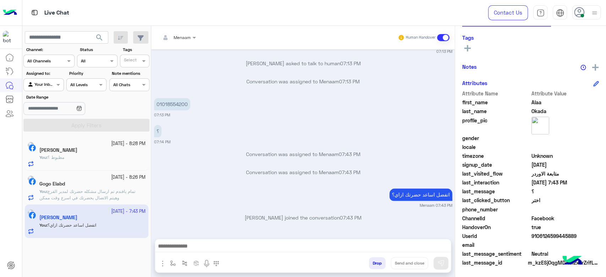
click at [546, 238] on span "9106124599445889" at bounding box center [565, 235] width 68 height 7
copy span "9106124599445889"
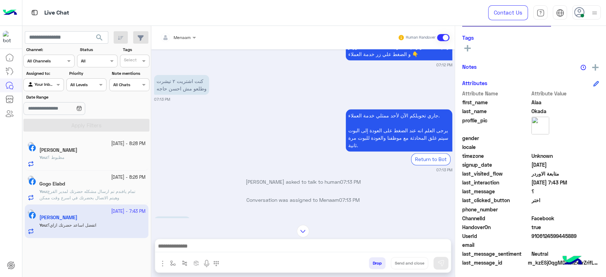
scroll to position [582, 0]
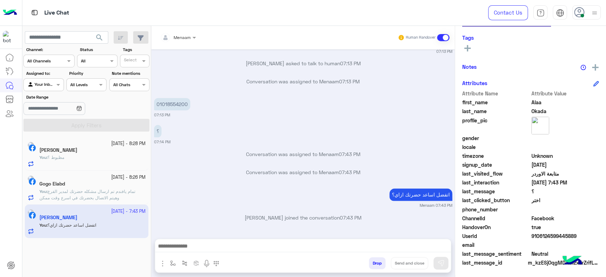
click at [76, 191] on span "تمام يافندم تم ارسال مشكله حضرتك لمدير الفرع وهيتم الاتصال بحضرتك في اسرع وقت م…" at bounding box center [87, 195] width 96 height 12
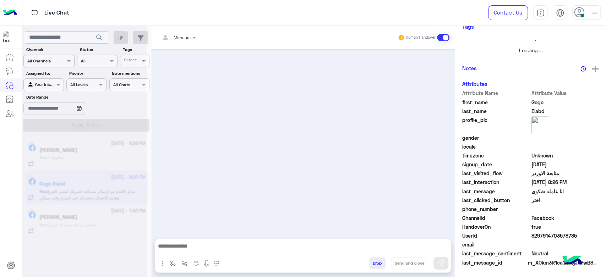
scroll to position [375, 0]
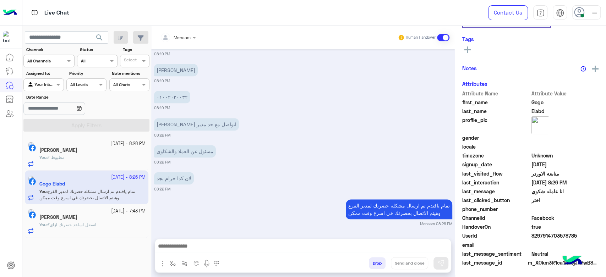
click at [97, 152] on div "Bassam Ahmed" at bounding box center [92, 150] width 106 height 7
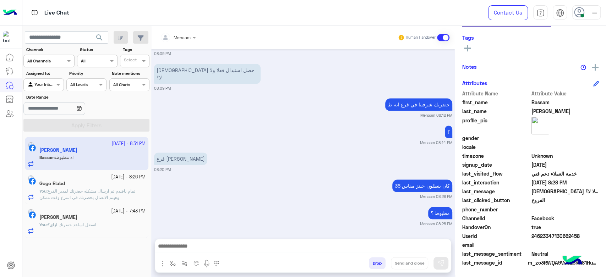
scroll to position [537, 0]
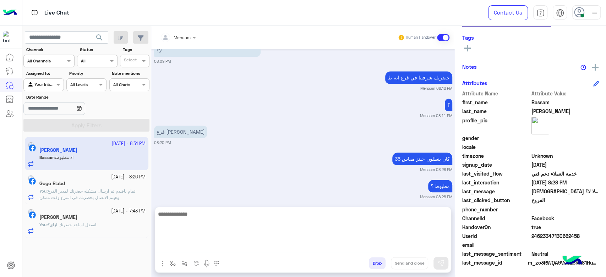
click at [193, 248] on textarea at bounding box center [303, 231] width 296 height 43
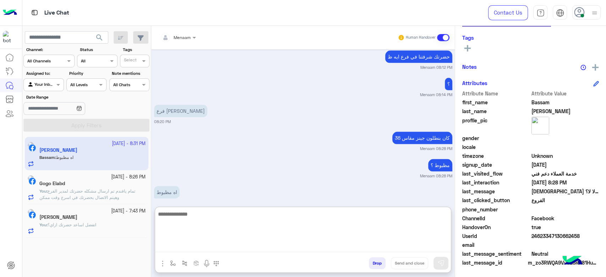
scroll to position [569, 0]
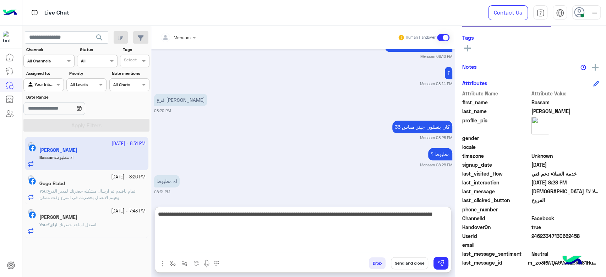
type textarea "**********"
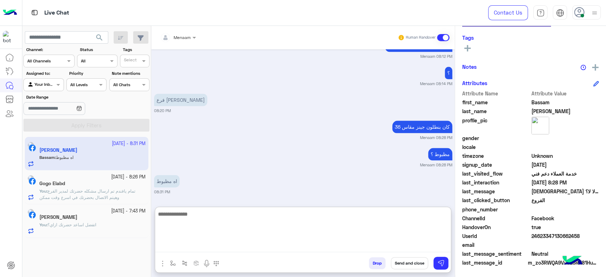
scroll to position [611, 0]
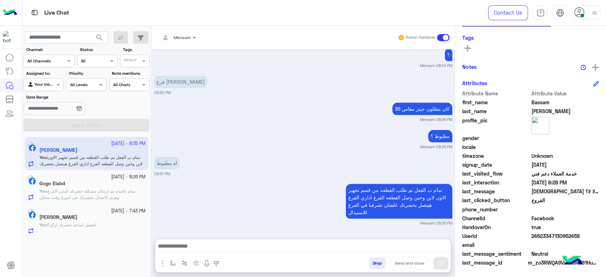
click at [97, 186] on div "Gogo Elabd" at bounding box center [92, 184] width 106 height 7
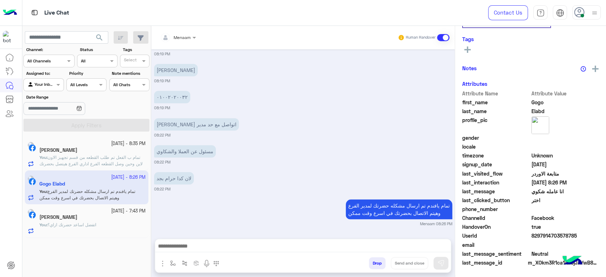
scroll to position [134, 0]
click at [373, 264] on button "Drop" at bounding box center [377, 263] width 17 height 12
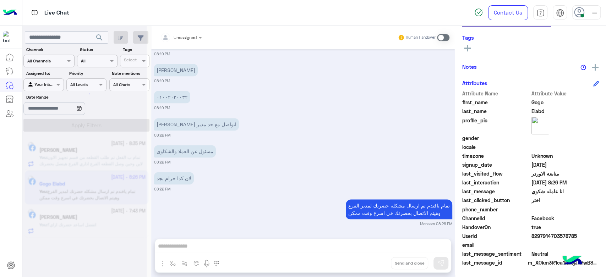
scroll to position [393, 0]
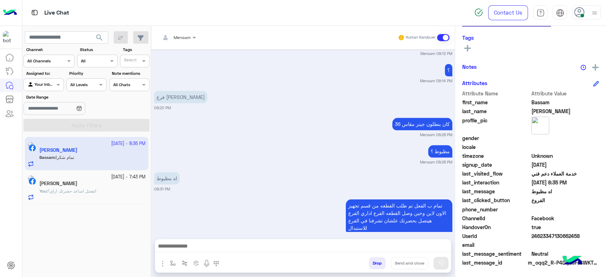
scroll to position [511, 0]
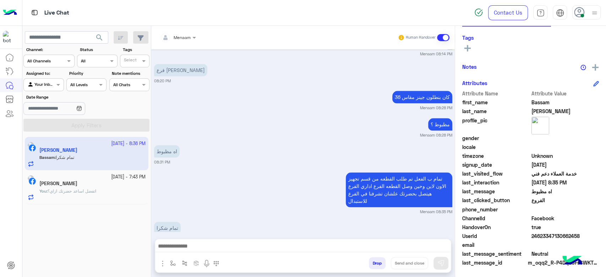
click at [103, 186] on div "Alaa Okada" at bounding box center [92, 184] width 106 height 7
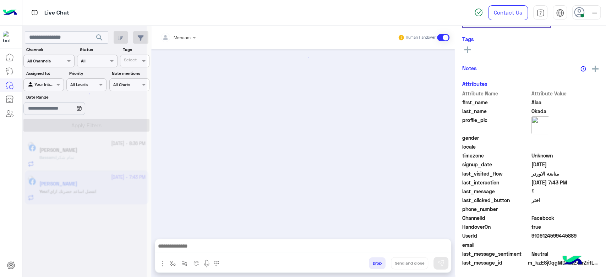
scroll to position [582, 0]
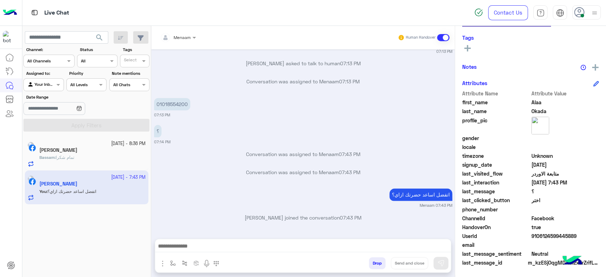
click at [101, 149] on div "Bassam Ahmed" at bounding box center [92, 150] width 106 height 7
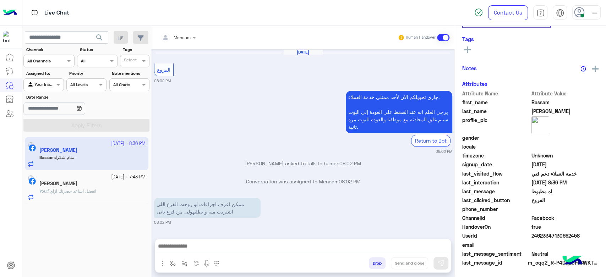
scroll to position [456, 0]
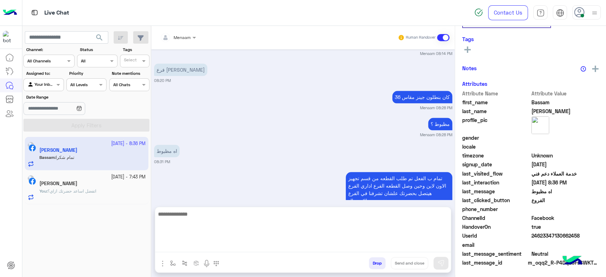
click at [251, 250] on textarea at bounding box center [303, 231] width 296 height 43
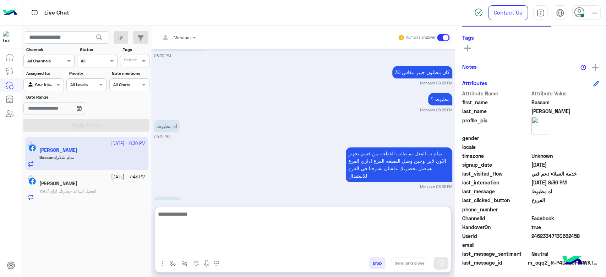
scroll to position [488, 0]
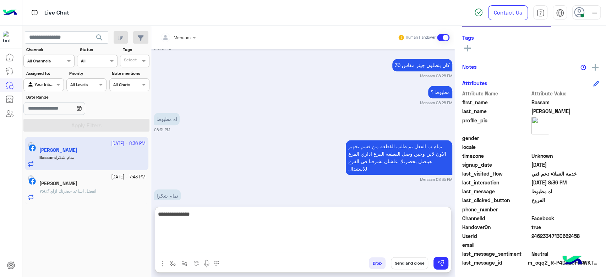
type textarea "**********"
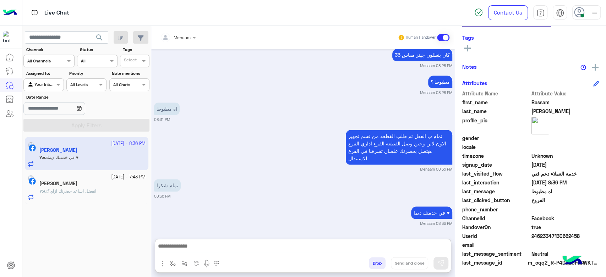
click at [379, 264] on button "Drop" at bounding box center [377, 263] width 17 height 12
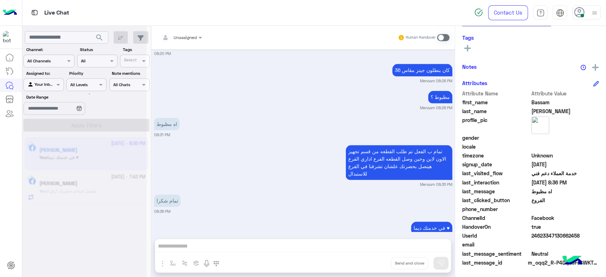
scroll to position [501, 0]
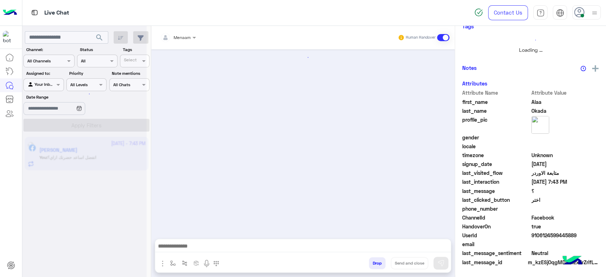
scroll to position [133, 0]
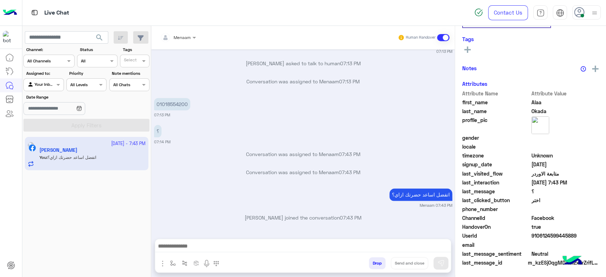
click at [380, 261] on button "Drop" at bounding box center [377, 263] width 17 height 12
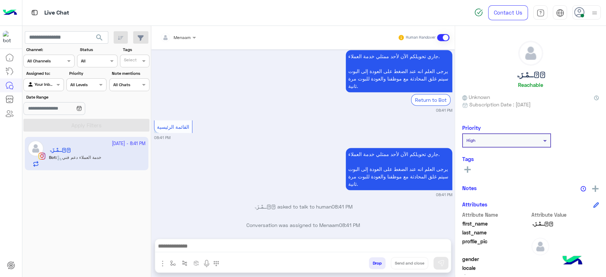
scroll to position [317, 0]
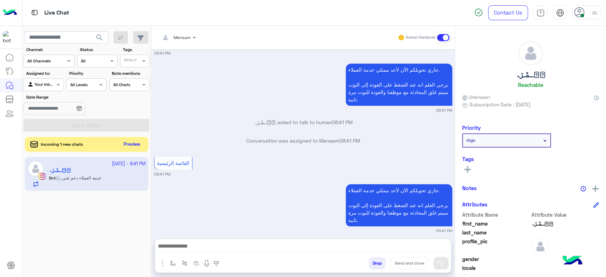
click at [131, 142] on button "Preview" at bounding box center [132, 145] width 22 height 10
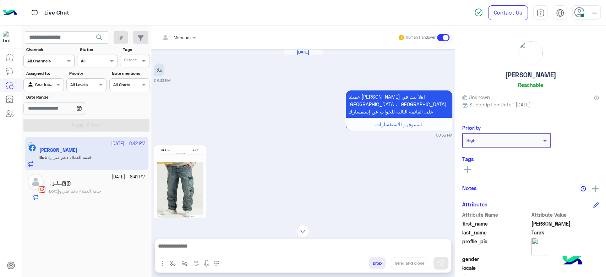
scroll to position [953, 0]
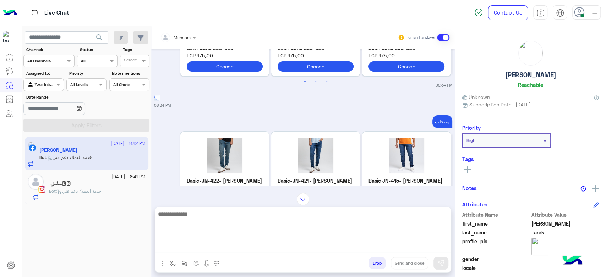
click at [206, 249] on textarea at bounding box center [303, 231] width 296 height 43
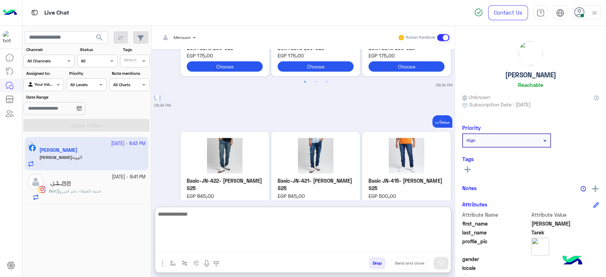
scroll to position [1820, 0]
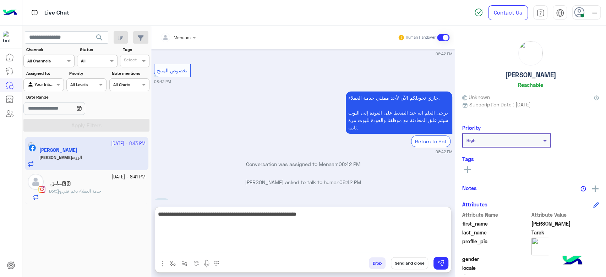
type textarea "**********"
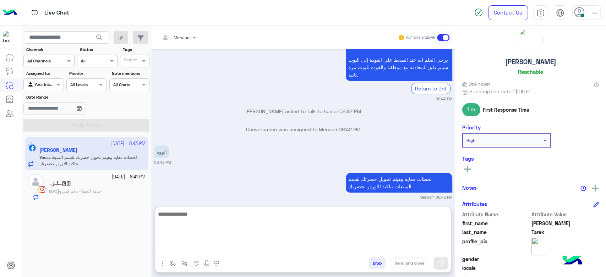
scroll to position [0, 0]
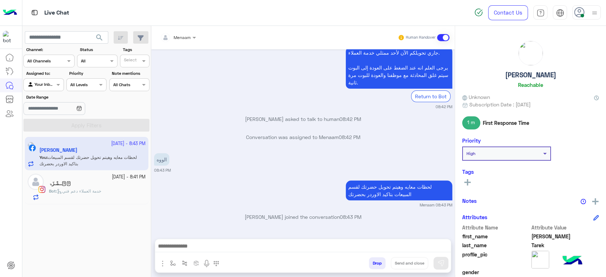
click at [529, 73] on h5 "Khalid Tarek" at bounding box center [530, 75] width 51 height 8
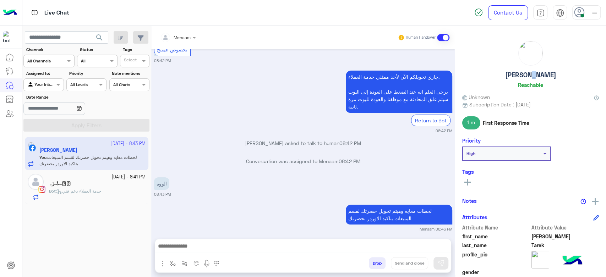
click at [529, 73] on h5 "Khalid Tarek" at bounding box center [530, 75] width 51 height 8
copy h5 "Khalid Tarek"
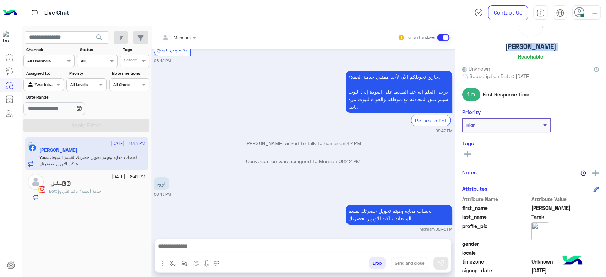
scroll to position [134, 0]
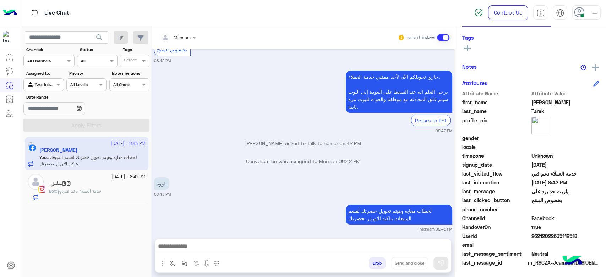
click at [539, 237] on span "26212022635112518" at bounding box center [565, 235] width 68 height 7
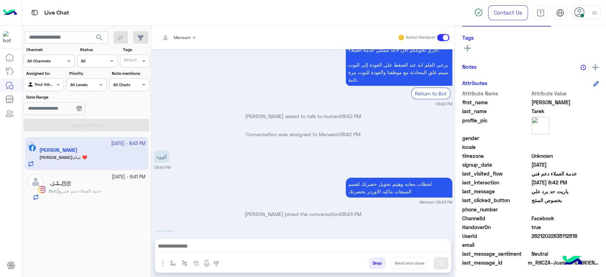
click at [189, 37] on div at bounding box center [177, 36] width 43 height 7
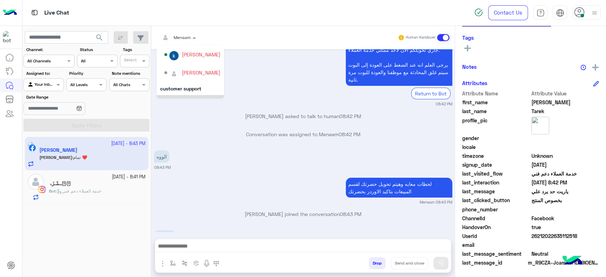
scroll to position [24, 0]
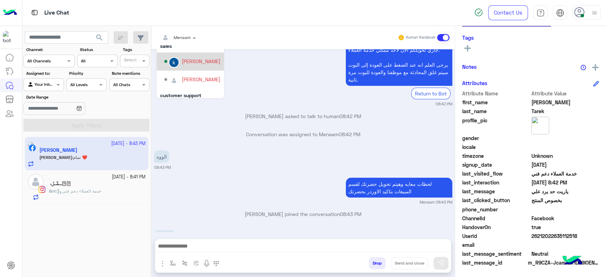
click at [207, 64] on div "khaled mohamed" at bounding box center [201, 60] width 39 height 7
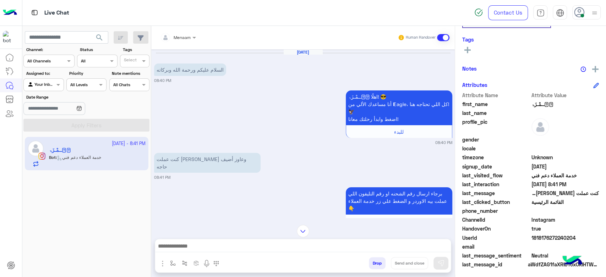
scroll to position [121, 0]
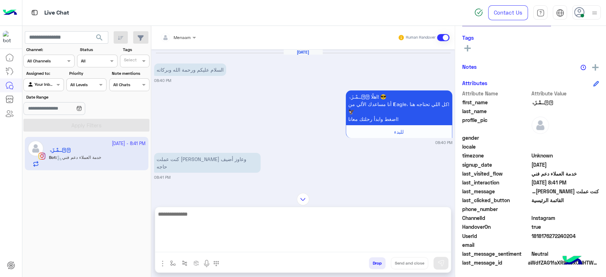
click at [221, 246] on textarea at bounding box center [303, 231] width 296 height 43
type textarea "**********"
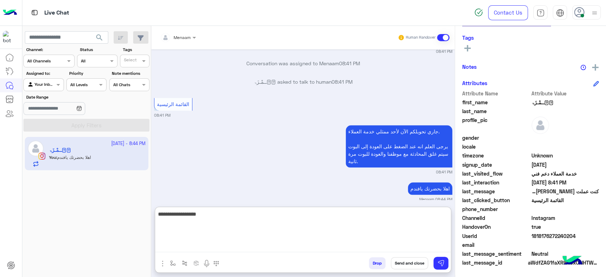
scroll to position [394, 0]
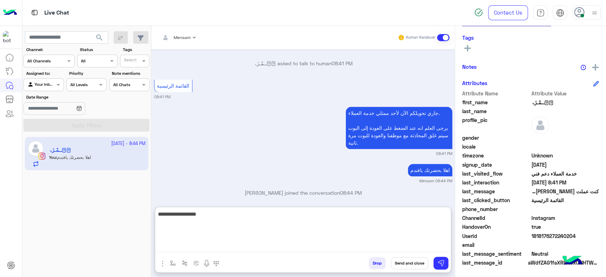
type textarea "**********"
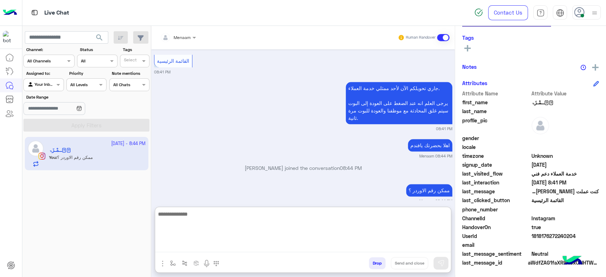
scroll to position [421, 0]
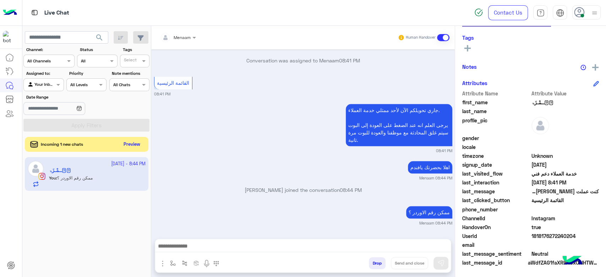
click at [134, 143] on button "Preview" at bounding box center [132, 145] width 22 height 10
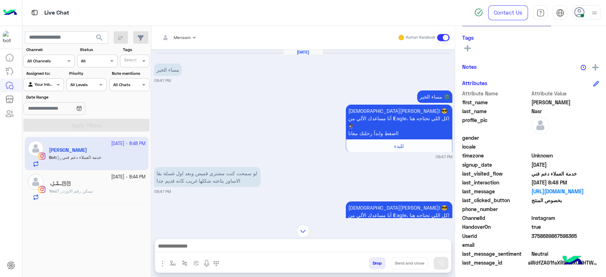
scroll to position [79, 0]
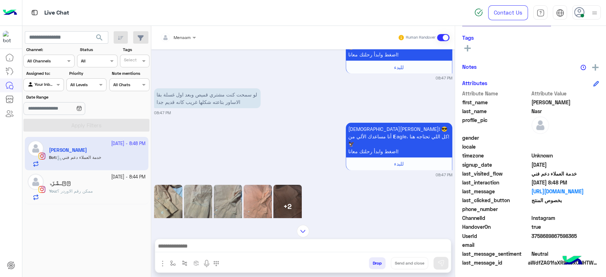
click at [169, 195] on img at bounding box center [168, 206] width 28 height 43
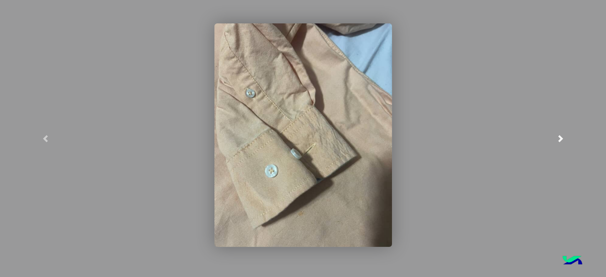
click at [560, 136] on span at bounding box center [560, 138] width 7 height 7
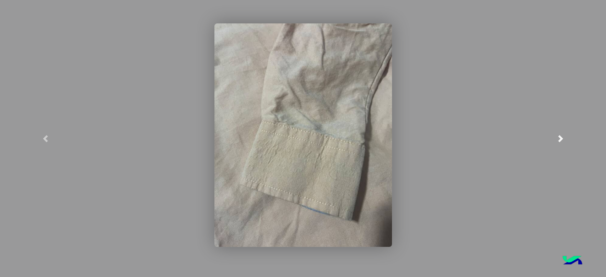
click at [560, 136] on span at bounding box center [560, 138] width 7 height 7
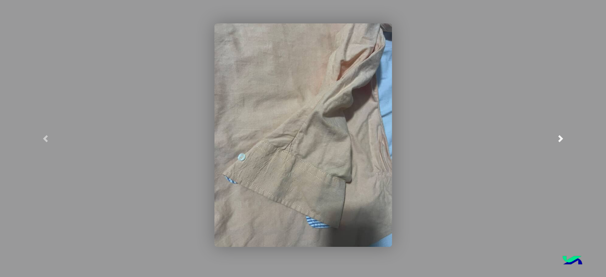
click at [560, 136] on span at bounding box center [560, 138] width 7 height 7
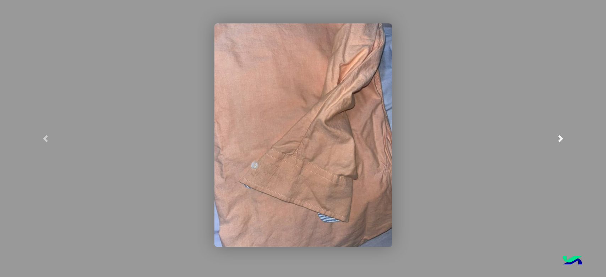
click at [560, 136] on span at bounding box center [560, 138] width 7 height 7
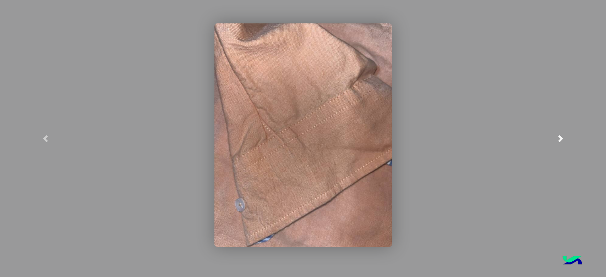
click at [560, 136] on span at bounding box center [560, 138] width 7 height 7
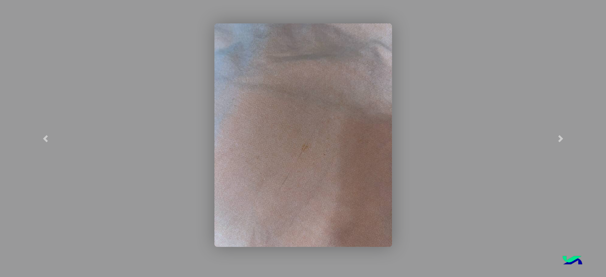
click at [316, 150] on img at bounding box center [302, 135] width 177 height 224
click at [560, 136] on span at bounding box center [560, 138] width 7 height 7
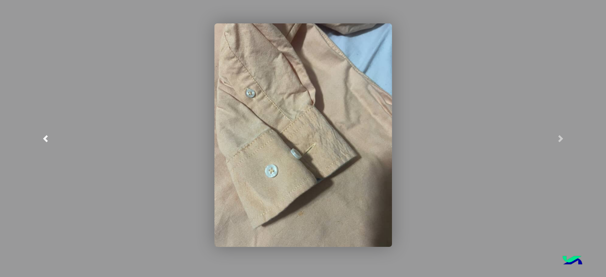
click at [48, 134] on link at bounding box center [45, 138] width 91 height 277
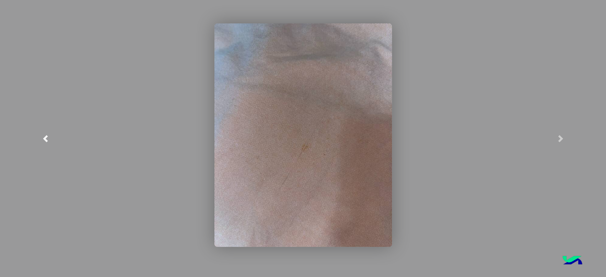
click at [35, 79] on link at bounding box center [45, 138] width 91 height 277
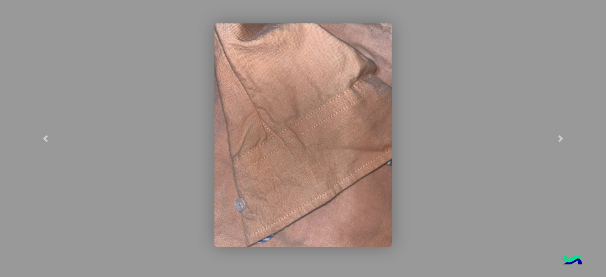
click at [164, 43] on modal-container at bounding box center [303, 138] width 606 height 277
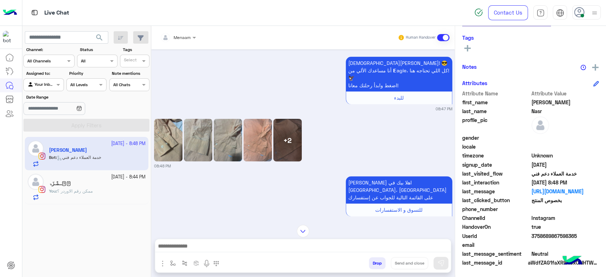
scroll to position [158, 0]
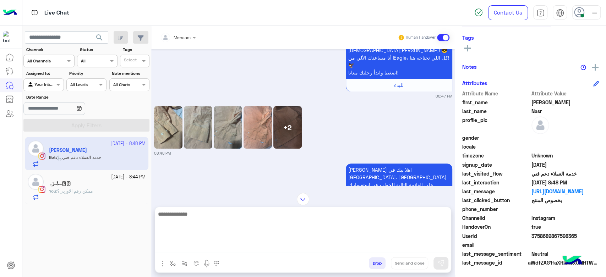
click at [209, 245] on textarea at bounding box center [303, 231] width 296 height 43
type textarea "**********"
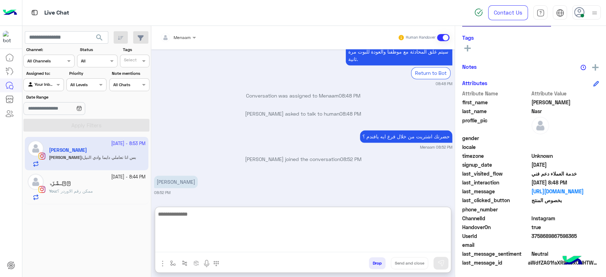
scroll to position [757, 0]
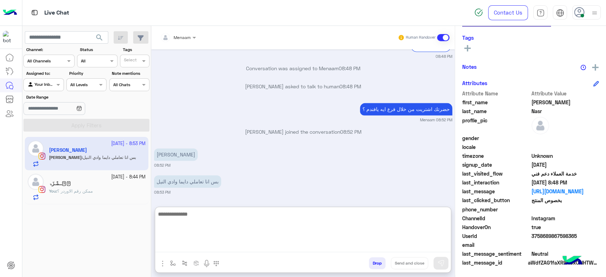
click at [178, 216] on textarea at bounding box center [303, 231] width 296 height 43
paste textarea "**********"
type textarea "**********"
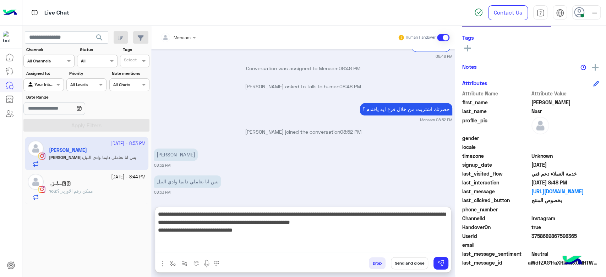
click at [238, 224] on textarea "**********" at bounding box center [303, 231] width 296 height 43
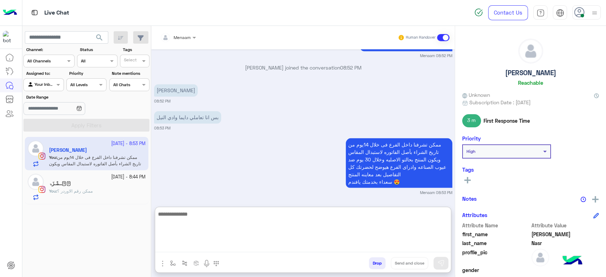
scroll to position [0, 0]
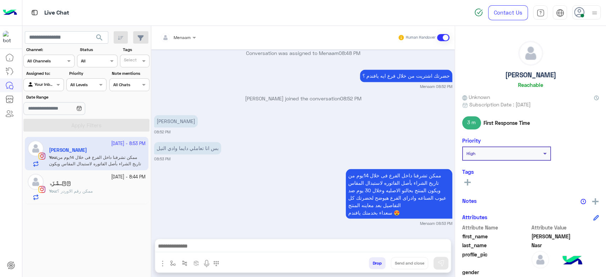
click at [518, 74] on h5 "Mohamed Nasr" at bounding box center [530, 75] width 51 height 8
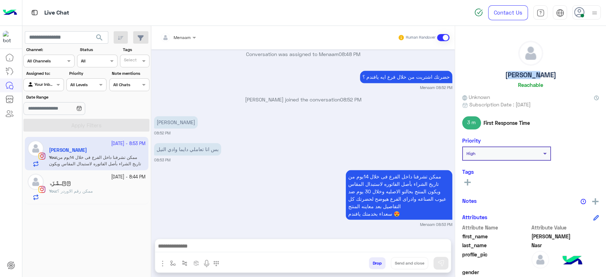
click at [518, 74] on h5 "Mohamed Nasr" at bounding box center [530, 75] width 51 height 8
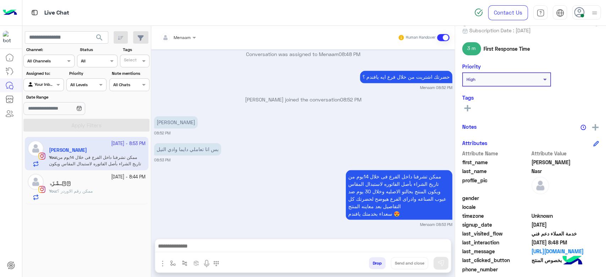
scroll to position [134, 0]
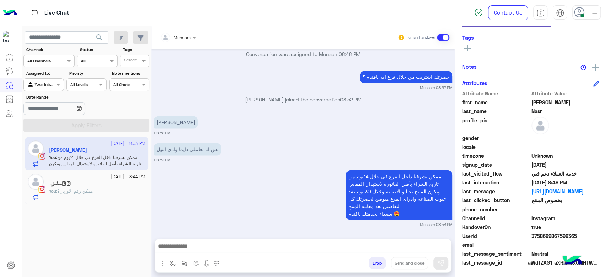
click at [548, 238] on span "3758689867598365" at bounding box center [565, 235] width 68 height 7
click at [78, 187] on div "حۡــمْـزَۃ" at bounding box center [97, 184] width 97 height 7
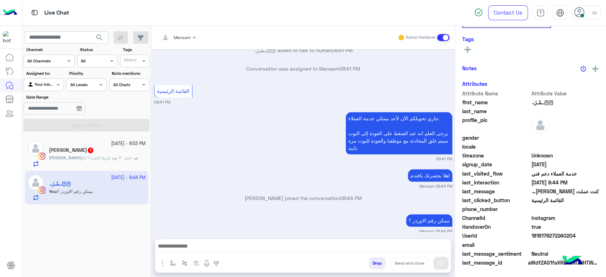
scroll to position [134, 0]
click at [91, 161] on div "Mohamed : هو عدي ٣٠ يوم تاريخ الشرا ٨/٦" at bounding box center [97, 161] width 97 height 12
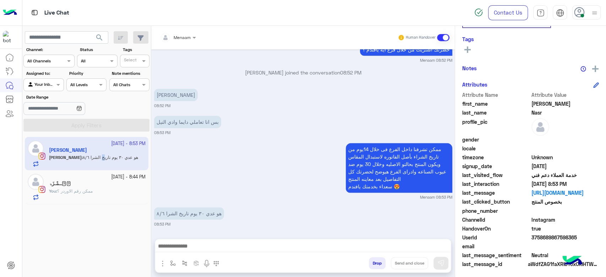
scroll to position [134, 0]
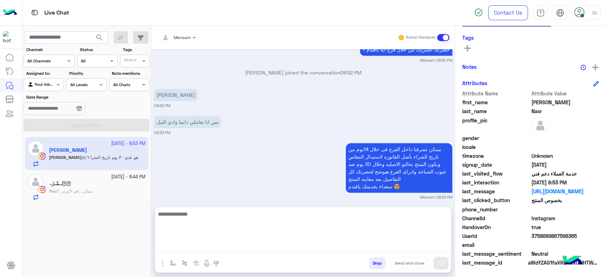
click at [203, 250] on textarea at bounding box center [303, 231] width 296 height 43
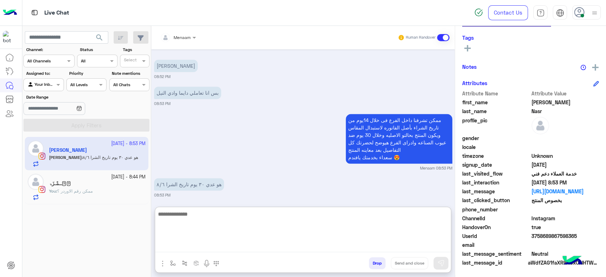
scroll to position [648, 0]
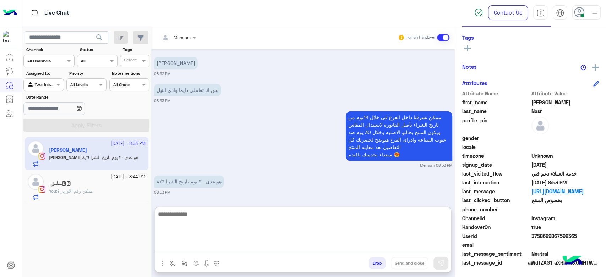
click at [182, 222] on textarea at bounding box center [303, 231] width 296 height 43
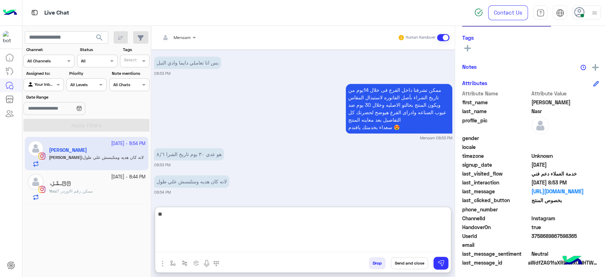
type textarea "*"
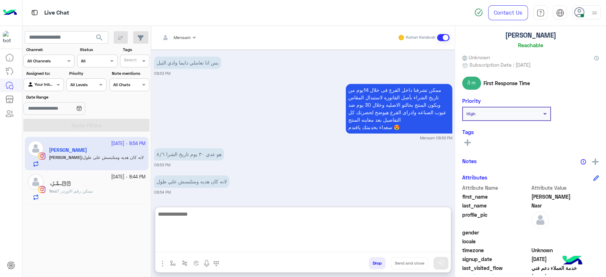
scroll to position [0, 0]
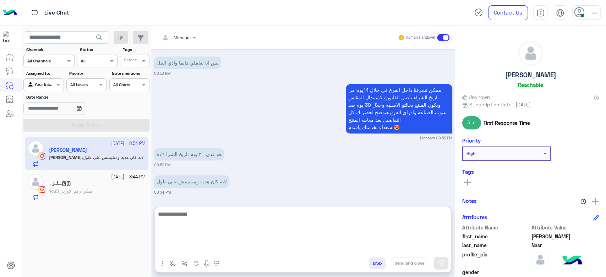
click at [224, 218] on textarea at bounding box center [303, 231] width 296 height 43
type textarea "**********"
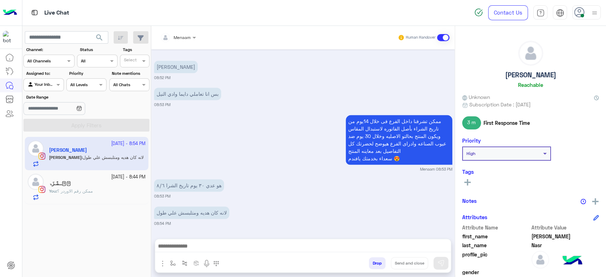
scroll to position [644, 0]
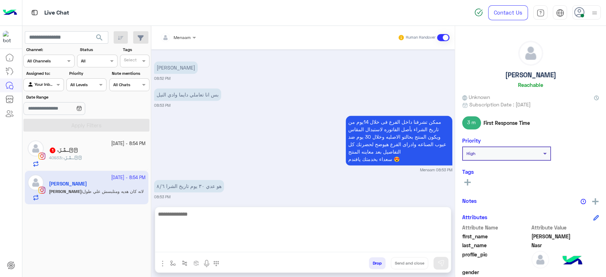
click at [208, 246] on textarea at bounding box center [303, 231] width 296 height 43
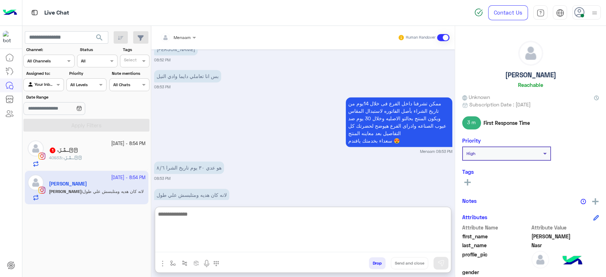
paste textarea "**********"
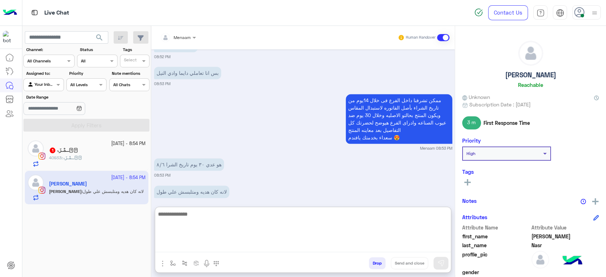
type textarea "**********"
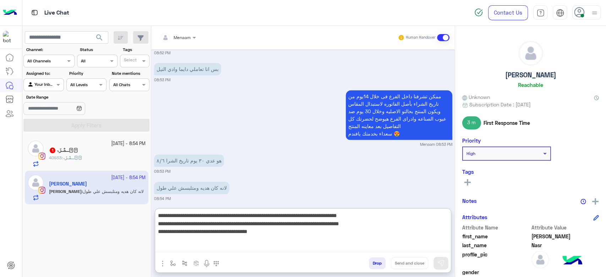
scroll to position [676, 0]
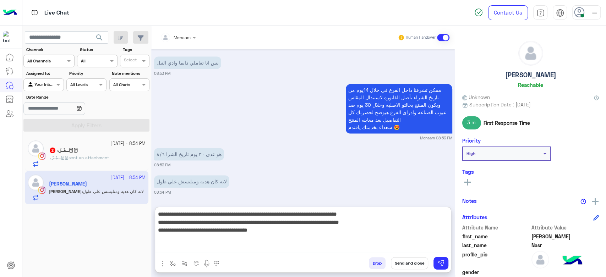
click at [333, 234] on textarea "**********" at bounding box center [303, 231] width 296 height 43
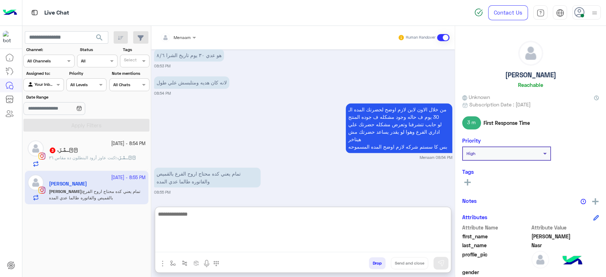
scroll to position [802, 0]
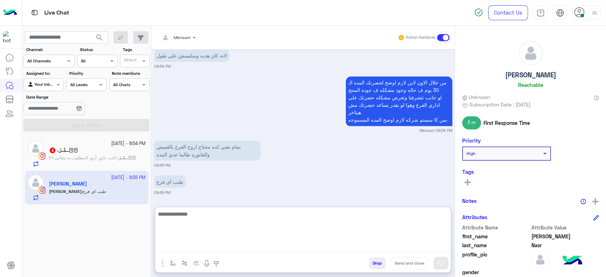
click at [196, 214] on textarea at bounding box center [303, 231] width 296 height 43
type textarea "*"
type textarea "**********"
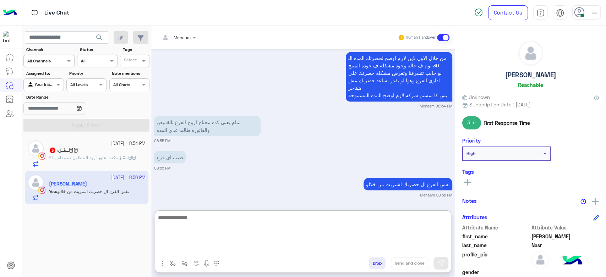
scroll to position [829, 0]
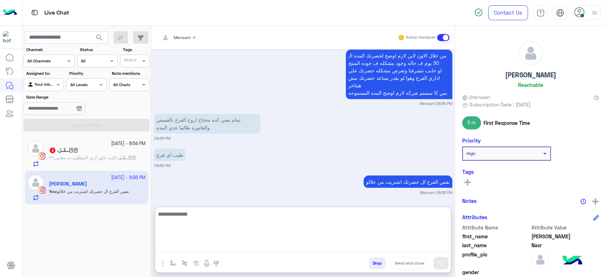
click at [100, 155] on span "كنت عاوز أزود البنطلون ده مقاس ٣٦" at bounding box center [82, 157] width 66 height 5
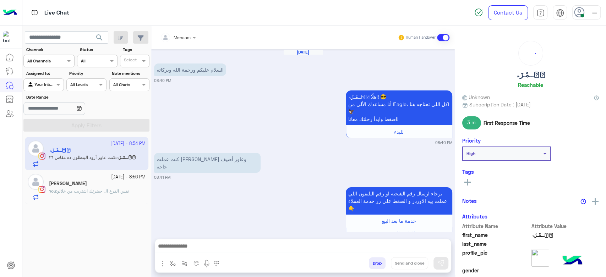
scroll to position [501, 0]
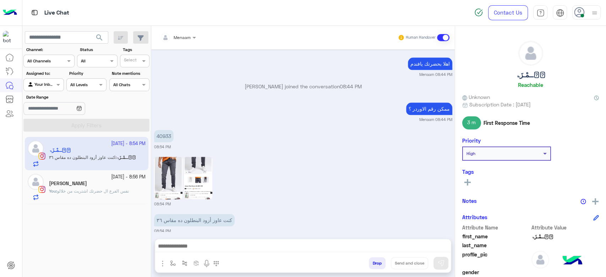
click at [166, 130] on p "40933" at bounding box center [164, 136] width 20 height 12
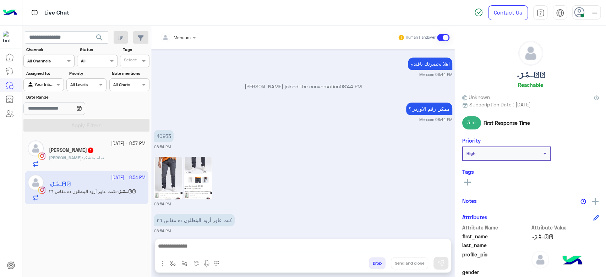
click at [202, 246] on textarea at bounding box center [303, 247] width 296 height 11
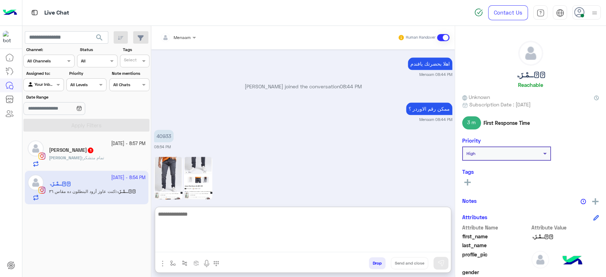
click at [85, 157] on span "تمام متشكر" at bounding box center [93, 157] width 21 height 5
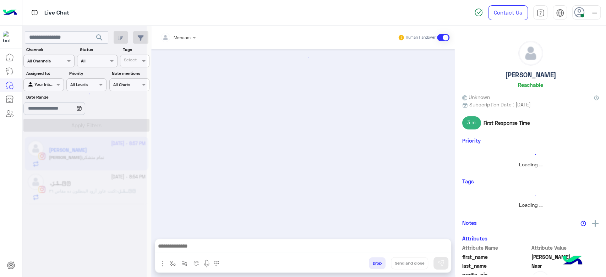
scroll to position [540, 0]
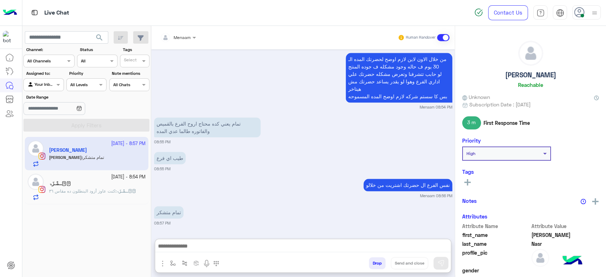
click at [190, 244] on textarea at bounding box center [303, 247] width 296 height 11
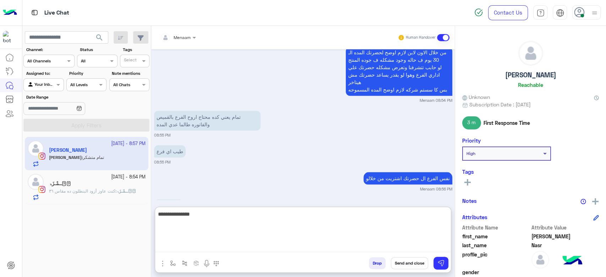
type textarea "**********"
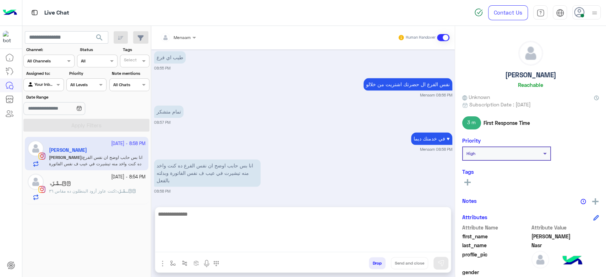
click at [378, 264] on button "Drop" at bounding box center [377, 263] width 17 height 12
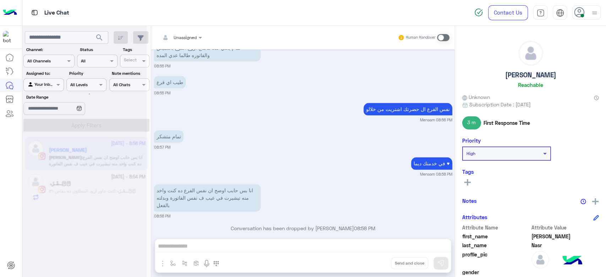
scroll to position [628, 0]
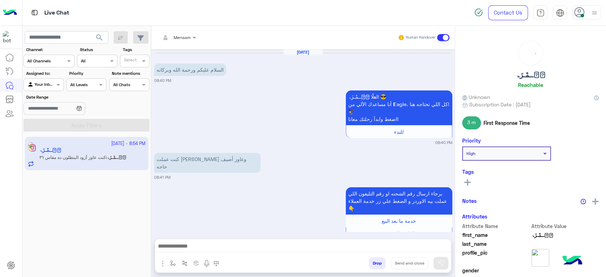
scroll to position [501, 0]
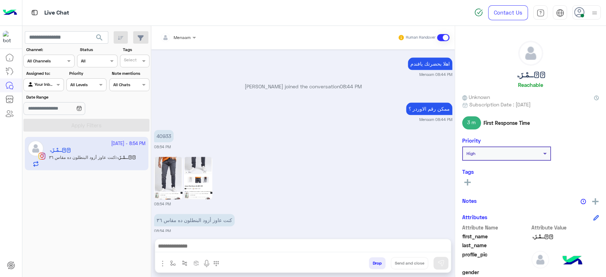
click at [214, 242] on textarea at bounding box center [303, 247] width 296 height 11
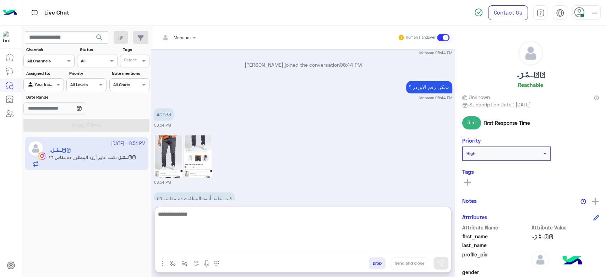
scroll to position [533, 0]
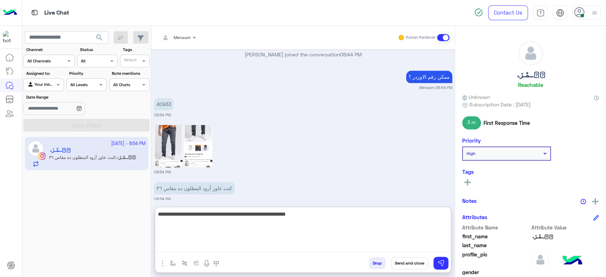
type textarea "**********"
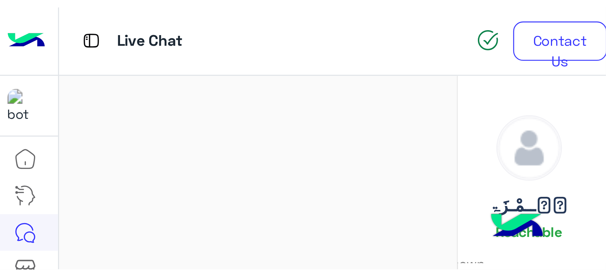
scroll to position [567, 0]
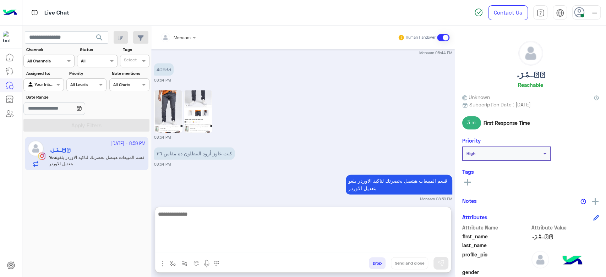
click at [54, 83] on div at bounding box center [43, 84] width 39 height 7
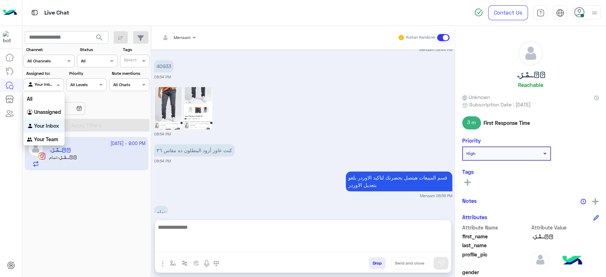
scroll to position [562, 0]
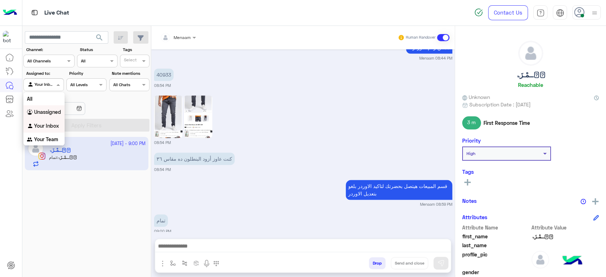
click at [48, 112] on b "Unassigned" at bounding box center [47, 112] width 27 height 6
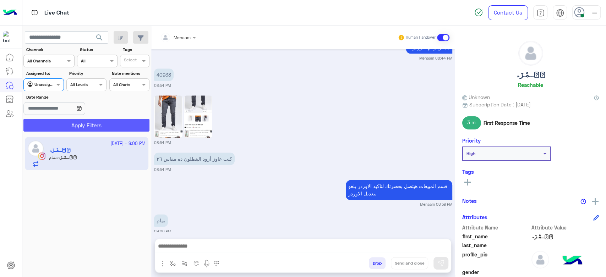
click at [88, 128] on button "Apply Filters" at bounding box center [86, 125] width 126 height 13
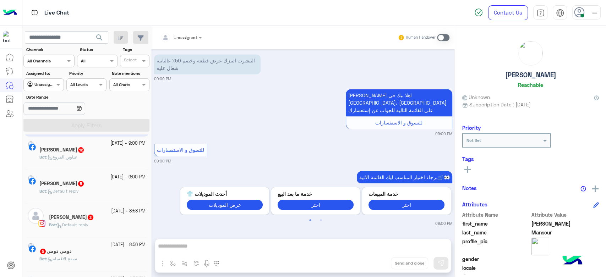
scroll to position [118, 0]
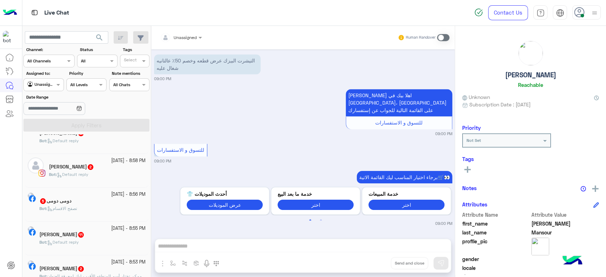
click at [72, 173] on span "Default reply" at bounding box center [73, 174] width 32 height 5
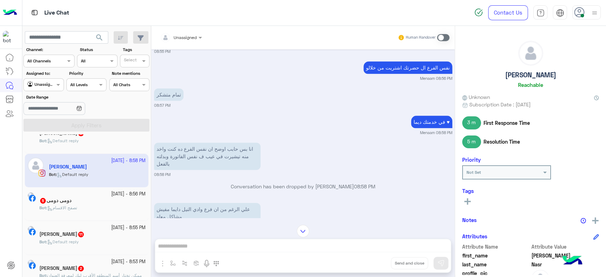
scroll to position [522, 0]
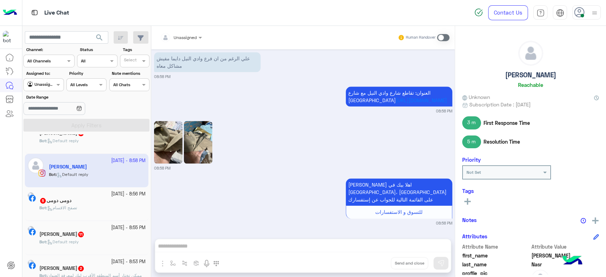
click at [196, 148] on img at bounding box center [198, 142] width 28 height 43
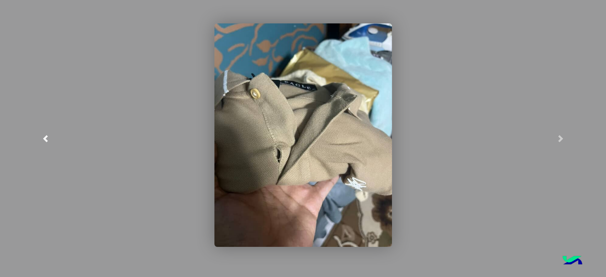
click at [48, 137] on span at bounding box center [45, 138] width 7 height 7
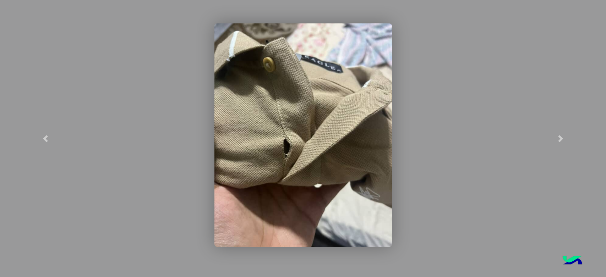
click at [469, 36] on modal-container at bounding box center [303, 138] width 606 height 277
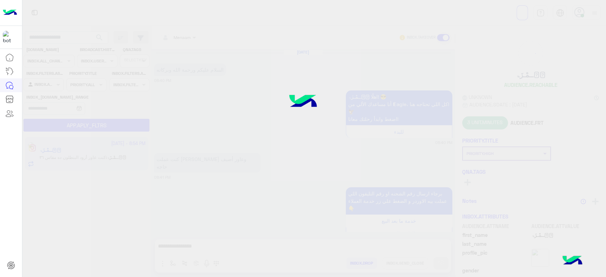
scroll to position [501, 0]
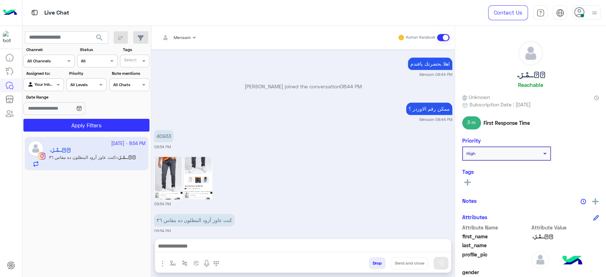
click at [101, 39] on span "search" at bounding box center [99, 37] width 9 height 9
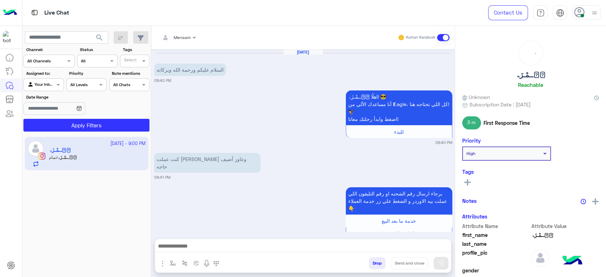
scroll to position [562, 0]
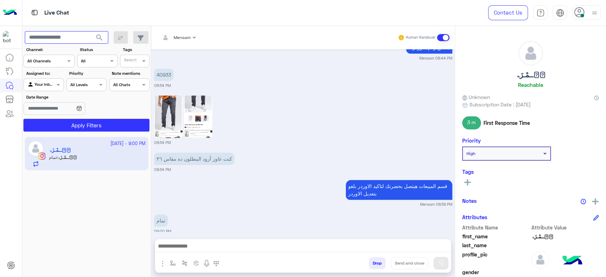
click at [60, 36] on input "text" at bounding box center [66, 37] width 83 height 13
click at [282, 109] on div "08:54 PM" at bounding box center [303, 120] width 298 height 52
click at [59, 65] on div "Channel All Channels" at bounding box center [48, 61] width 51 height 13
click at [104, 108] on div at bounding box center [64, 108] width 83 height 13
click at [55, 88] on span at bounding box center [59, 84] width 9 height 7
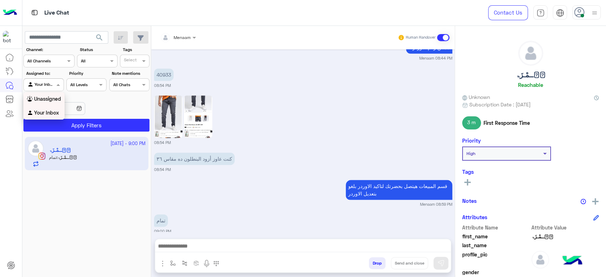
click at [46, 101] on b "Unassigned" at bounding box center [47, 99] width 27 height 6
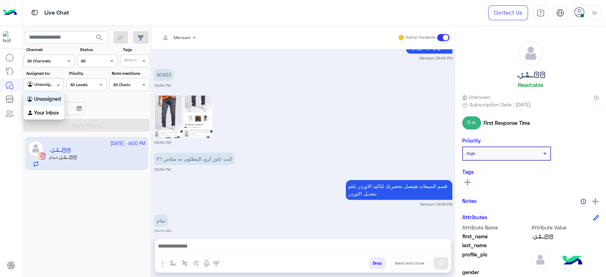
click at [47, 83] on div at bounding box center [43, 84] width 39 height 7
click at [48, 110] on b "Your Inbox" at bounding box center [46, 113] width 25 height 6
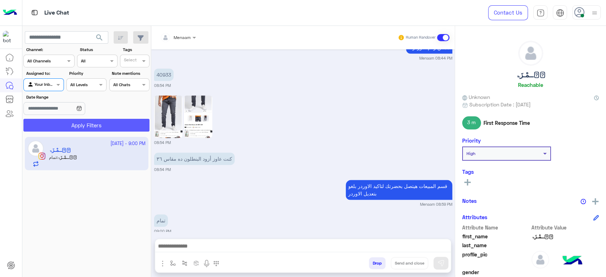
click at [91, 124] on button "Apply Filters" at bounding box center [86, 125] width 126 height 13
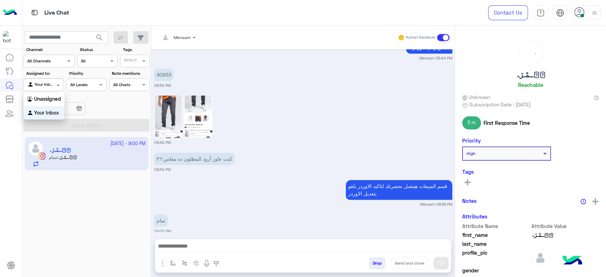
click at [49, 88] on div "Your Inbox" at bounding box center [40, 84] width 27 height 7
click at [54, 101] on b "Unassigned" at bounding box center [47, 99] width 27 height 6
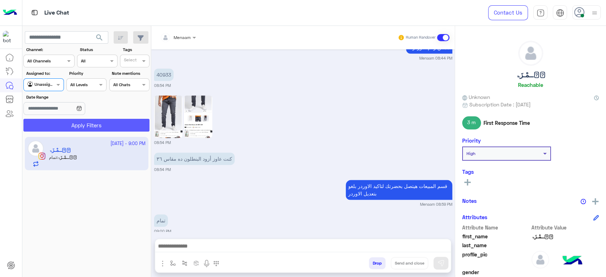
click at [88, 123] on button "Apply Filters" at bounding box center [86, 125] width 126 height 13
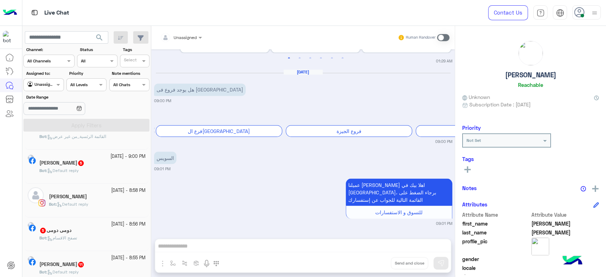
scroll to position [39, 0]
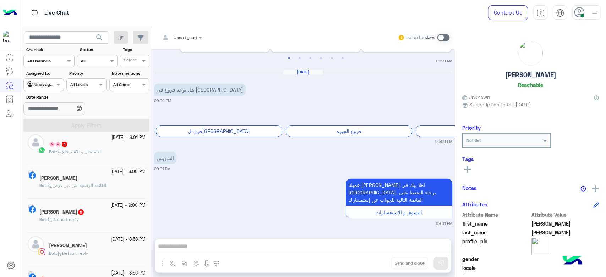
click at [73, 188] on span "القائمة الرئسية_من غير عرض" at bounding box center [76, 185] width 59 height 5
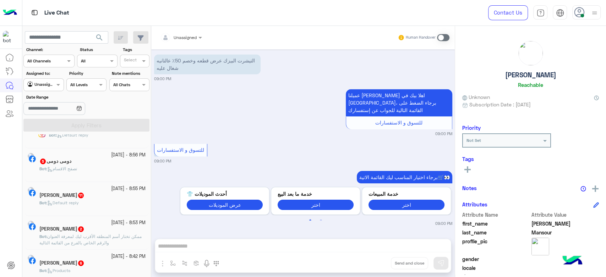
scroll to position [118, 0]
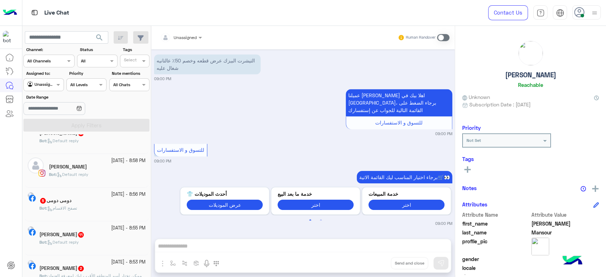
click at [84, 173] on span "Default reply" at bounding box center [73, 174] width 32 height 5
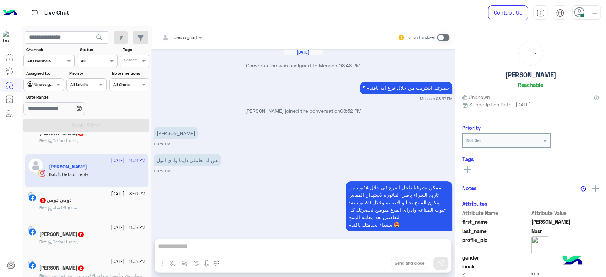
scroll to position [522, 0]
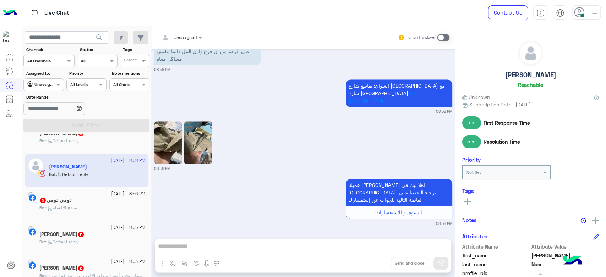
click at [444, 38] on span at bounding box center [443, 37] width 12 height 7
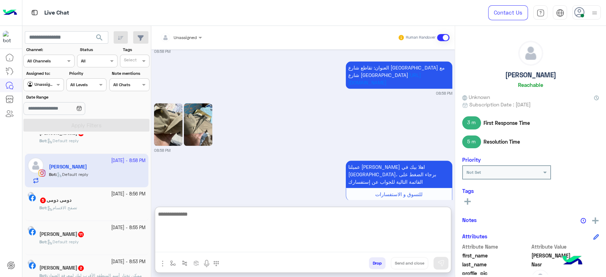
click at [190, 249] on textarea at bounding box center [303, 231] width 296 height 43
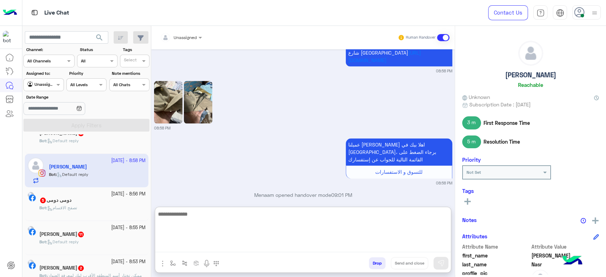
scroll to position [572, 0]
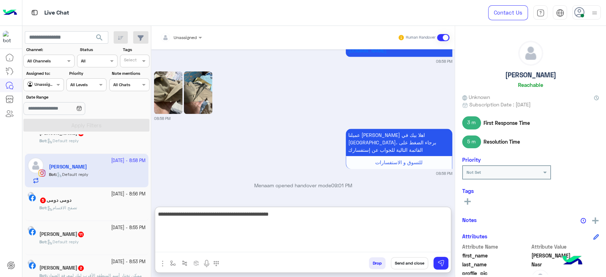
click at [400, 221] on textarea "**********" at bounding box center [303, 231] width 296 height 43
click at [396, 217] on textarea "**********" at bounding box center [303, 231] width 296 height 43
click at [376, 218] on textarea "**********" at bounding box center [303, 231] width 296 height 43
click at [376, 219] on textarea "**********" at bounding box center [303, 231] width 296 height 43
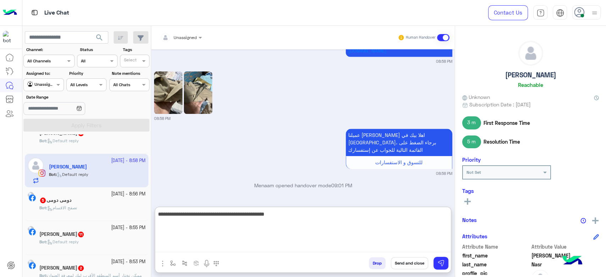
click at [326, 214] on textarea "**********" at bounding box center [303, 231] width 296 height 43
type textarea "**********"
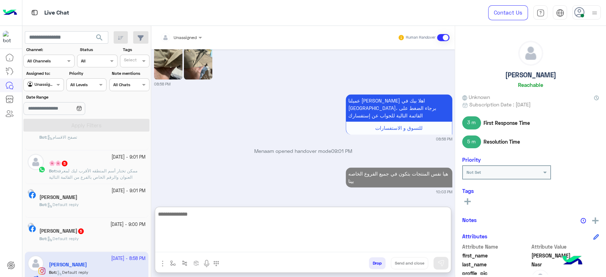
scroll to position [0, 0]
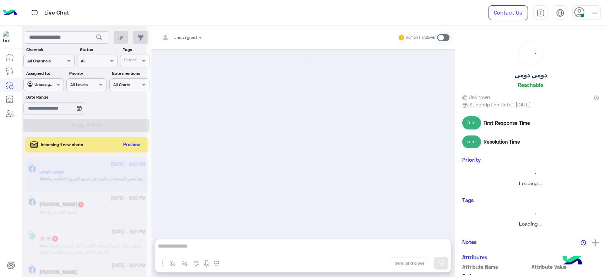
click at [48, 86] on div at bounding box center [84, 141] width 124 height 277
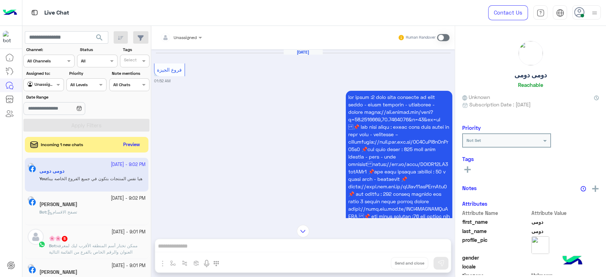
click at [53, 86] on div at bounding box center [43, 84] width 39 height 7
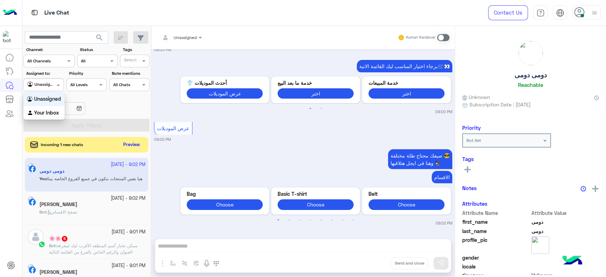
drag, startPoint x: 54, startPoint y: 109, endPoint x: 57, endPoint y: 115, distance: 6.3
click at [55, 111] on b "Your Inbox" at bounding box center [46, 113] width 25 height 6
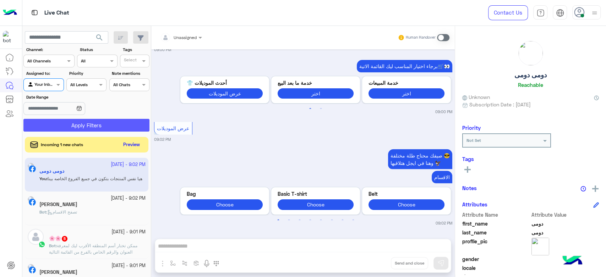
click at [85, 127] on button "Apply Filters" at bounding box center [86, 125] width 126 height 13
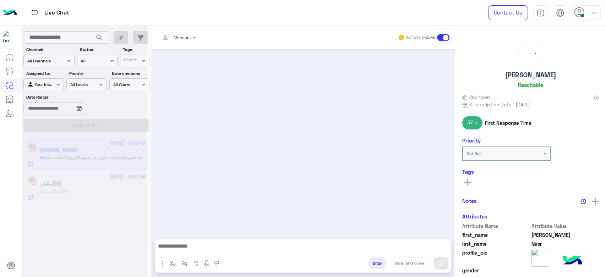
scroll to position [530, 0]
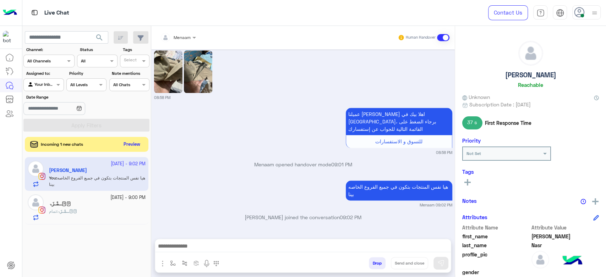
click at [133, 146] on button "Preview" at bounding box center [132, 145] width 22 height 10
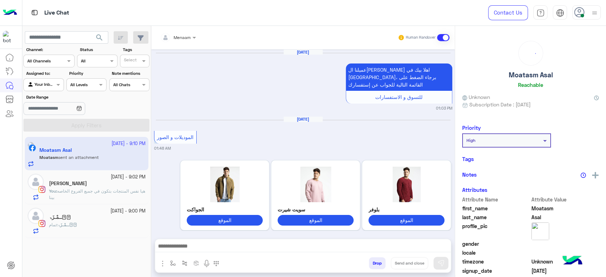
scroll to position [936, 0]
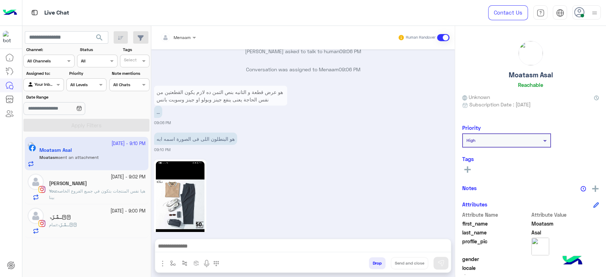
click at [113, 177] on small "22 September - 9:02 PM" at bounding box center [128, 177] width 35 height 7
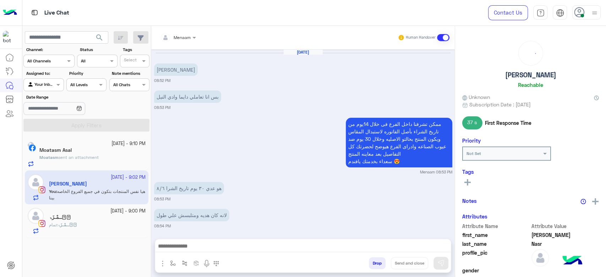
scroll to position [530, 0]
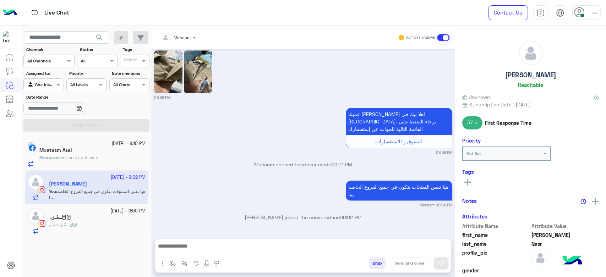
click at [119, 156] on div "Moatasm sent an attachment" at bounding box center [92, 160] width 106 height 12
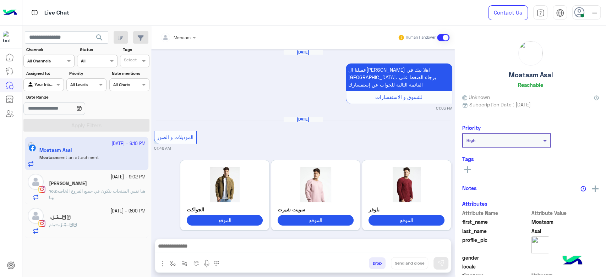
scroll to position [936, 0]
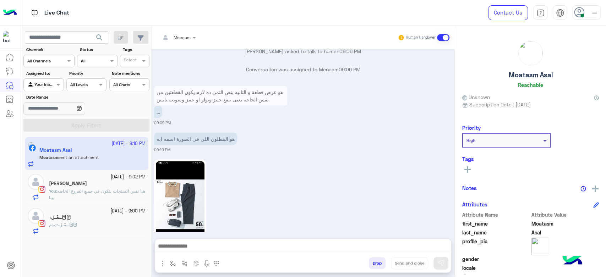
click at [99, 188] on p "You : هيا نفس المنتجات بتكون في جميع الفروع الخاصه بينا" at bounding box center [97, 194] width 97 height 13
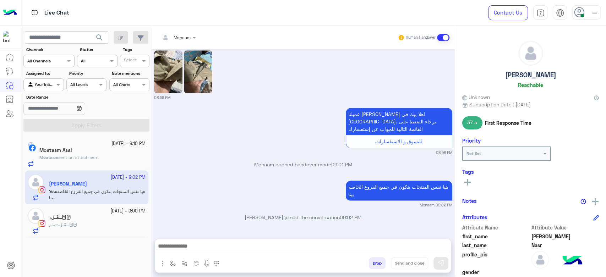
scroll to position [412, 0]
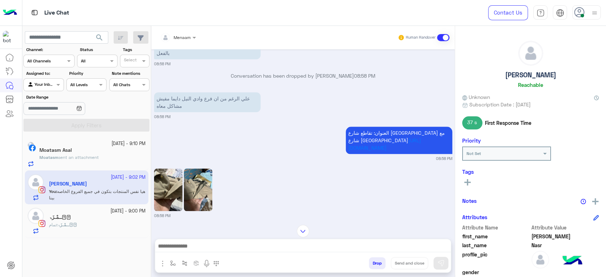
click at [383, 263] on button "Drop" at bounding box center [377, 263] width 17 height 12
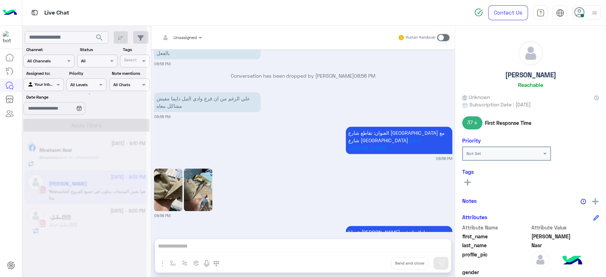
scroll to position [548, 0]
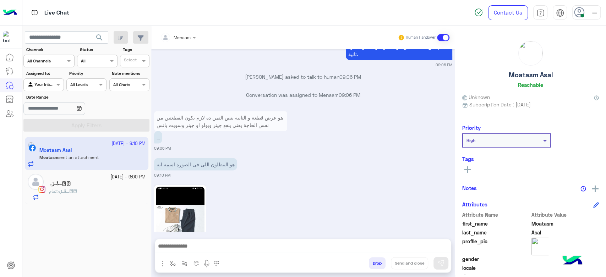
scroll to position [936, 0]
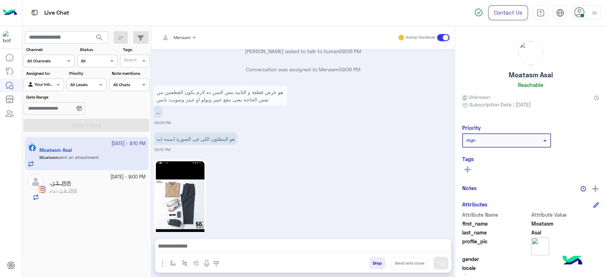
click at [86, 186] on div "حۡــمْـزَۃ" at bounding box center [97, 184] width 97 height 7
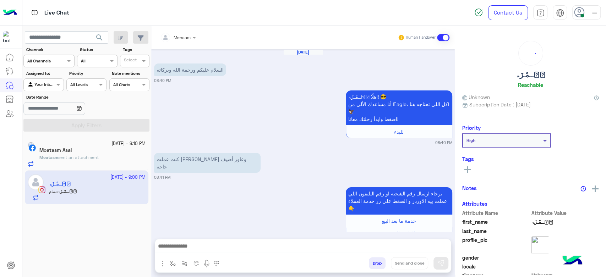
scroll to position [562, 0]
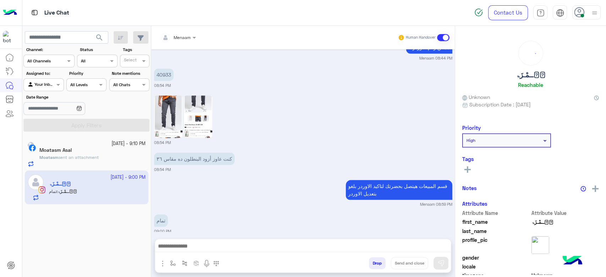
click at [84, 161] on p "Moatasm sent an attachment" at bounding box center [68, 157] width 59 height 6
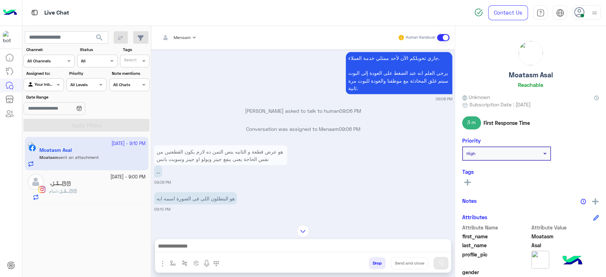
scroll to position [818, 0]
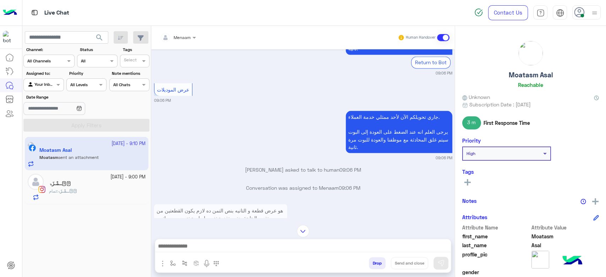
click at [218, 204] on p "هو عرض قطعة و التانيه بنص التمن ده لازم يكون القطعتين من نفس الحاجة يعنى ينفع ج…" at bounding box center [220, 214] width 133 height 20
click at [216, 204] on p "هو عرض قطعة و التانيه بنص التمن ده لازم يكون القطعتين من نفس الحاجة يعنى ينفع ج…" at bounding box center [220, 214] width 133 height 20
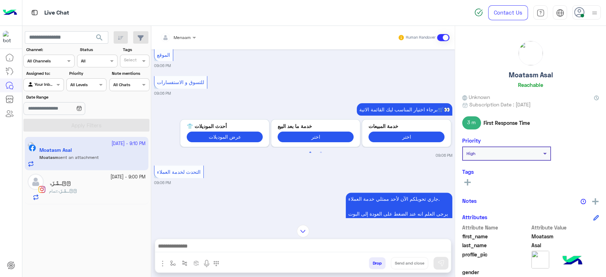
click at [216, 185] on div "Jun 17, 2025 عميلنا العزيز Moatasm اهلا بيك في إيجل، برجاء الضغط على القائمة ال…" at bounding box center [302, 133] width 303 height 169
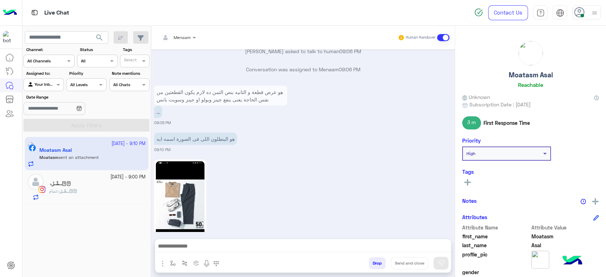
scroll to position [936, 0]
click at [182, 132] on p "هو البنطلون اللى فى الصورة اسمه ابه" at bounding box center [195, 138] width 83 height 12
click at [158, 105] on p "..." at bounding box center [158, 111] width 8 height 12
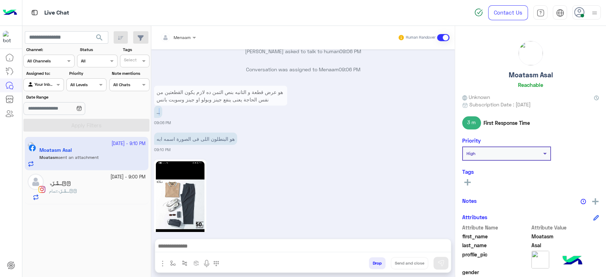
click at [158, 105] on p "..." at bounding box center [158, 111] width 8 height 12
click at [191, 86] on p "هو عرض قطعة و التانيه بنص التمن ده لازم يكون القطعتين من نفس الحاجة يعنى ينفع ج…" at bounding box center [220, 96] width 133 height 20
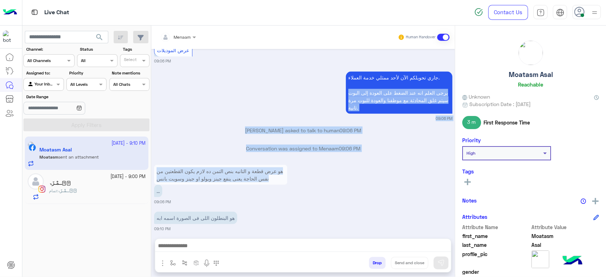
scroll to position [0, 0]
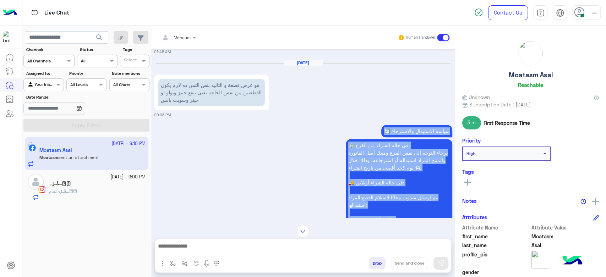
drag, startPoint x: 191, startPoint y: 61, endPoint x: 206, endPoint y: 112, distance: 53.3
click at [206, 112] on div "Jun 17, 2025 عميلنا العزيز Moatasm اهلا بيك في إيجل، برجاء الضغط على القائمة ال…" at bounding box center [302, 133] width 303 height 169
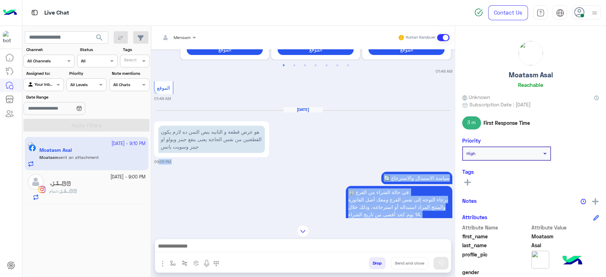
scroll to position [165, 0]
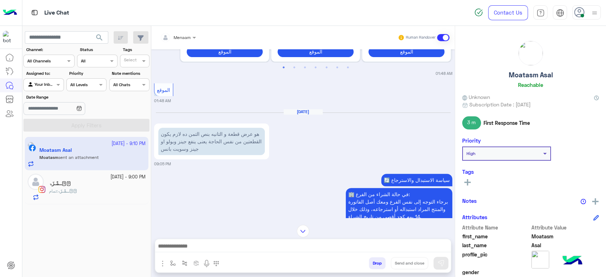
click at [213, 128] on p "هو عرض قطعة و التانيه بنص التمن ده لازم يكون القطعتين من نفس الحاجة يعنى ينفع ج…" at bounding box center [211, 141] width 106 height 27
drag, startPoint x: 213, startPoint y: 128, endPoint x: 220, endPoint y: 145, distance: 18.3
click at [220, 145] on p "هو عرض قطعة و التانيه بنص التمن ده لازم يكون القطعتين من نفس الحاجة يعنى ينفع ج…" at bounding box center [211, 141] width 106 height 27
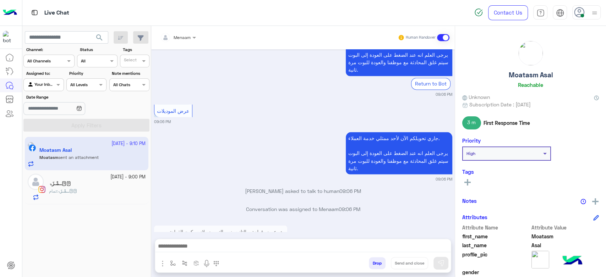
scroll to position [936, 0]
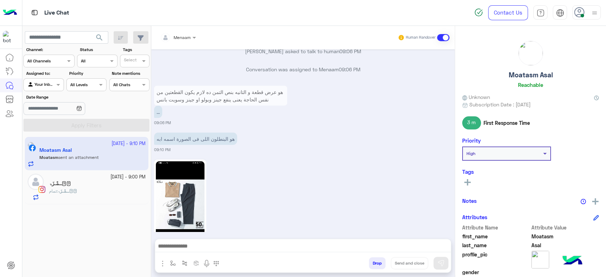
click at [185, 132] on p "هو البنطلون اللى فى الصورة اسمه ابه" at bounding box center [195, 138] width 83 height 12
click at [199, 86] on p "هو عرض قطعة و التانيه بنص التمن ده لازم يكون القطعتين من نفس الحاجة يعنى ينفع ج…" at bounding box center [220, 96] width 133 height 20
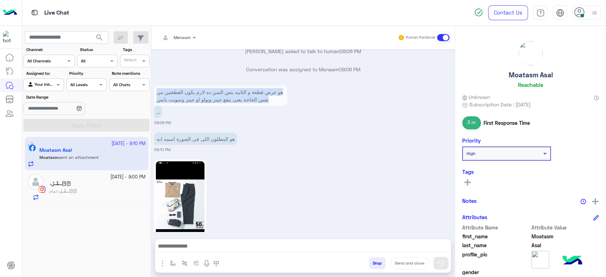
scroll to position [0, 0]
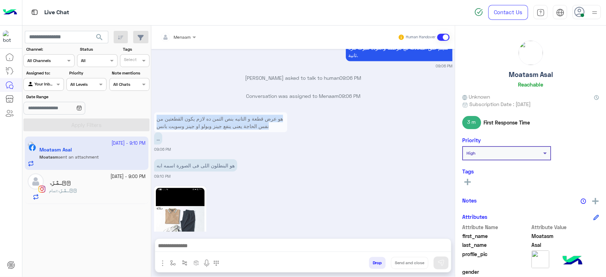
click at [199, 65] on div "Jun 17, 2025 عميلنا العزيز Moatasm اهلا بيك في إيجل، برجاء الضغط على القائمة ال…" at bounding box center [302, 140] width 303 height 182
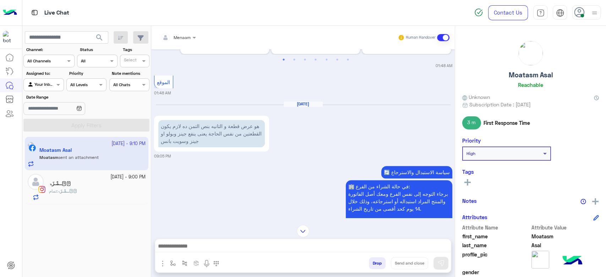
scroll to position [165, 0]
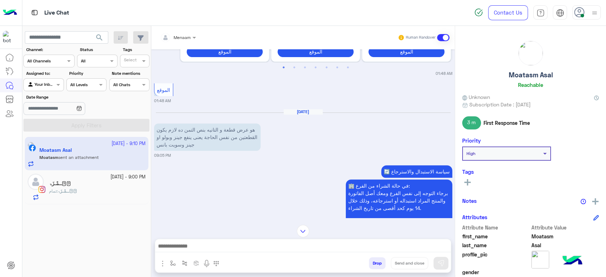
click at [244, 123] on p "هو عرض قطعة و التانيه بنص التمن ده لازم يكون القطعتين من نفس الحاجة يعنى ينفع ج…" at bounding box center [207, 136] width 106 height 27
drag, startPoint x: 244, startPoint y: 120, endPoint x: 245, endPoint y: 126, distance: 6.1
click at [245, 126] on p "هو عرض قطعة و التانيه بنص التمن ده لازم يكون القطعتين من نفس الحاجة يعنى ينفع ج…" at bounding box center [207, 136] width 106 height 27
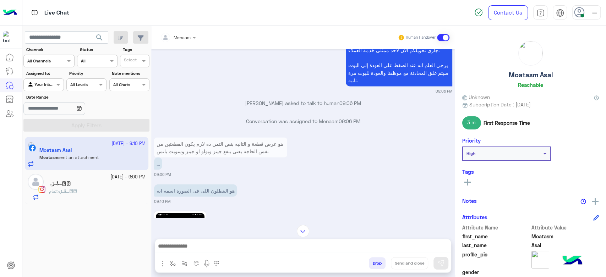
scroll to position [936, 0]
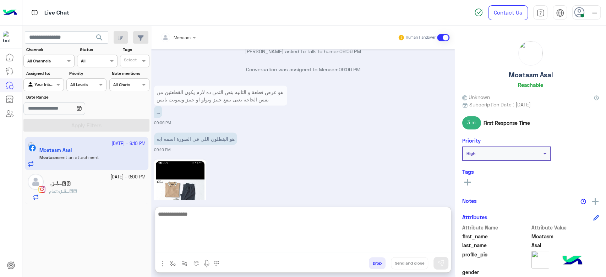
click at [195, 246] on textarea at bounding box center [303, 231] width 296 height 43
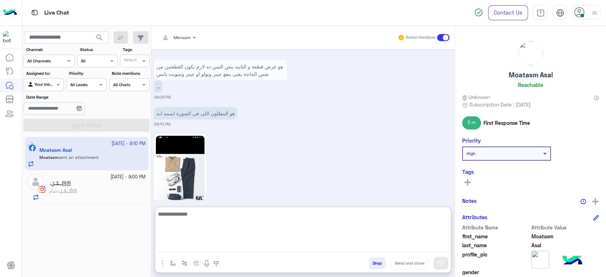
scroll to position [968, 0]
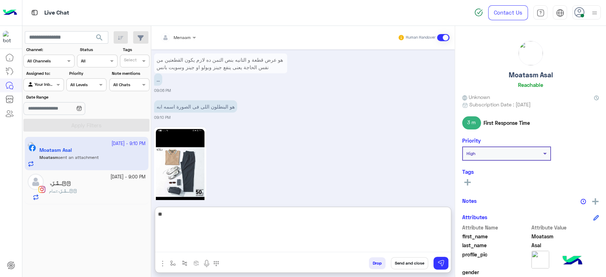
type textarea "*"
type textarea "**********"
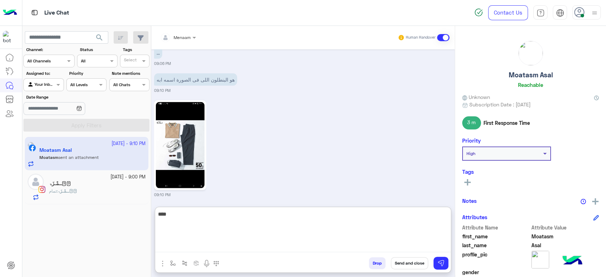
scroll to position [1013, 0]
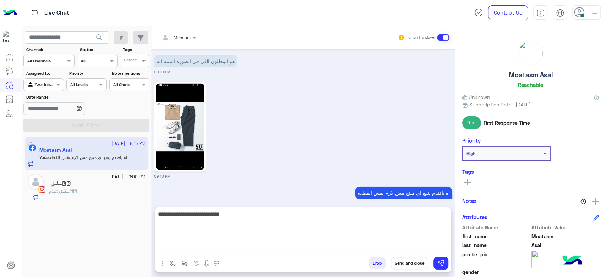
type textarea "**********"
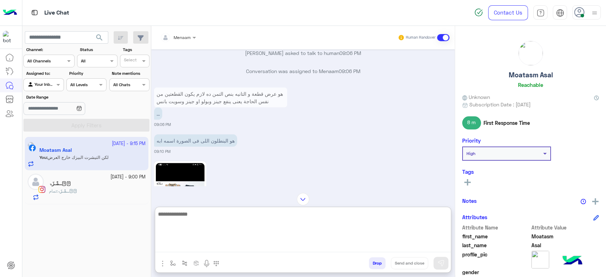
scroll to position [922, 0]
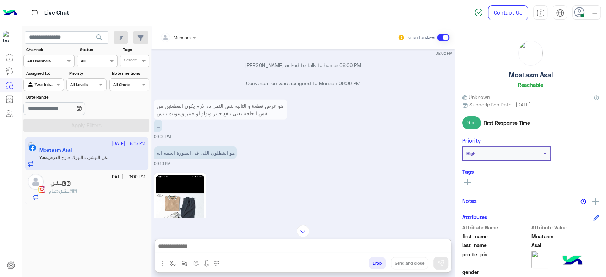
click at [187, 175] on img at bounding box center [180, 218] width 49 height 86
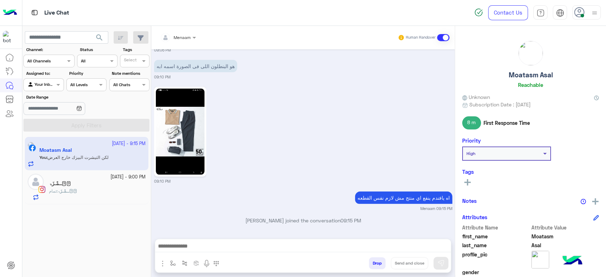
scroll to position [1009, 0]
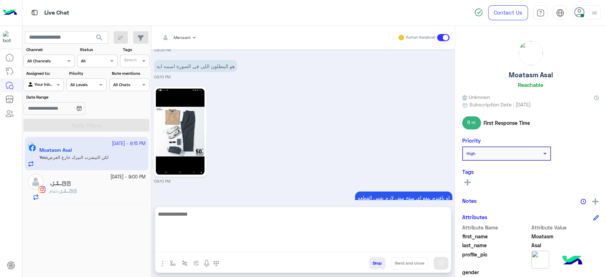
click at [222, 246] on textarea at bounding box center [303, 231] width 296 height 43
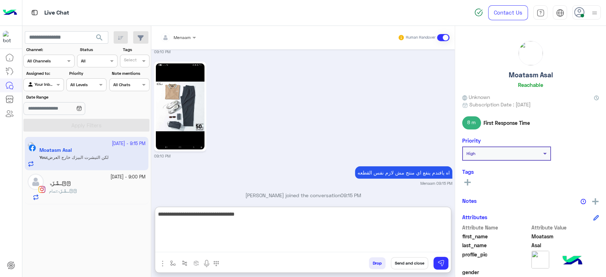
scroll to position [1040, 0]
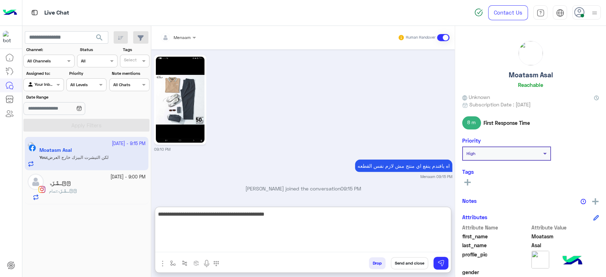
type textarea "**********"
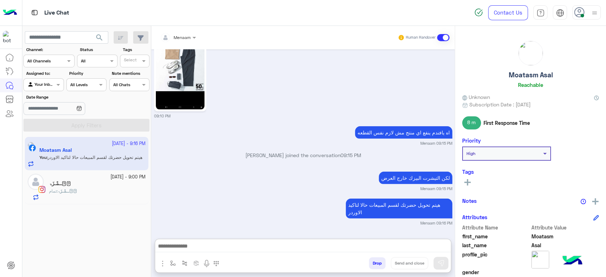
click at [537, 72] on h5 "Moatasm Asal" at bounding box center [531, 75] width 44 height 8
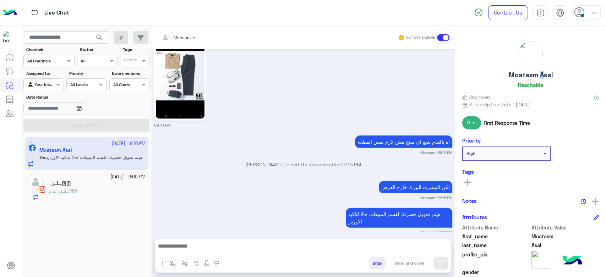
click at [537, 72] on h5 "Moatasm Asal" at bounding box center [531, 75] width 44 height 8
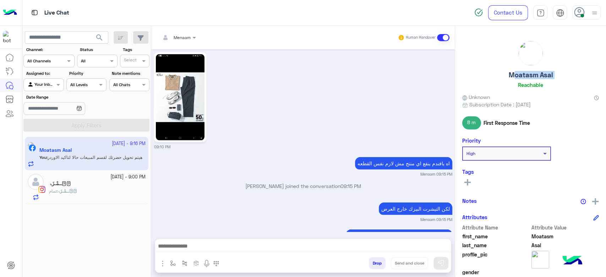
click at [537, 72] on h5 "Moatasm Asal" at bounding box center [531, 75] width 44 height 8
copy h5 "Moatasm Asal"
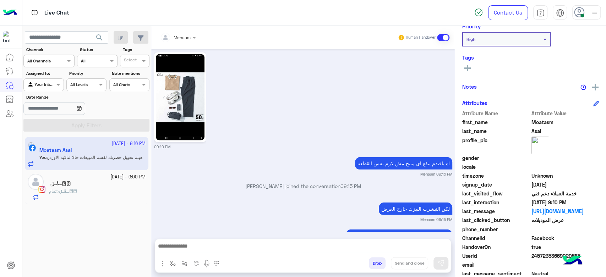
scroll to position [134, 0]
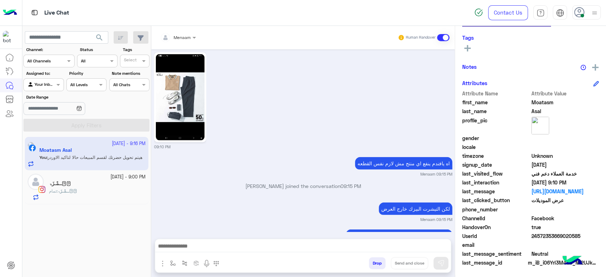
click at [548, 235] on span "24572353669020585" at bounding box center [565, 235] width 68 height 7
copy span "24572353669020585"
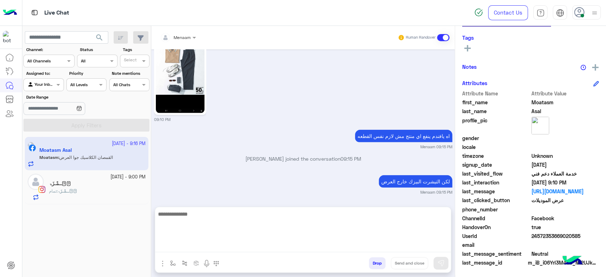
click at [191, 248] on textarea at bounding box center [303, 231] width 296 height 43
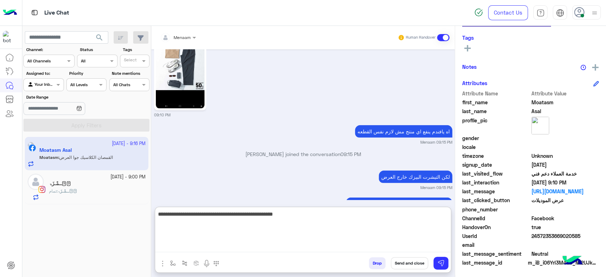
type textarea "**********"
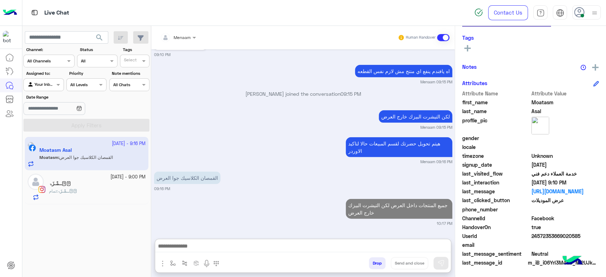
click at [178, 40] on span "Menaam" at bounding box center [182, 37] width 17 height 5
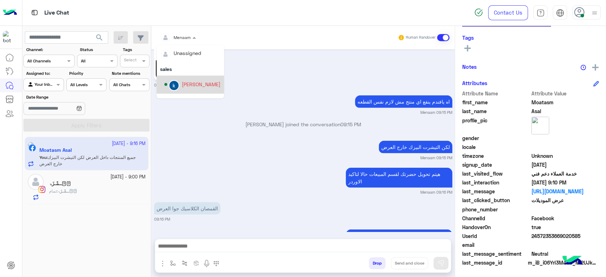
scroll to position [0, 0]
click at [197, 86] on div "khaled mohamed" at bounding box center [201, 84] width 39 height 7
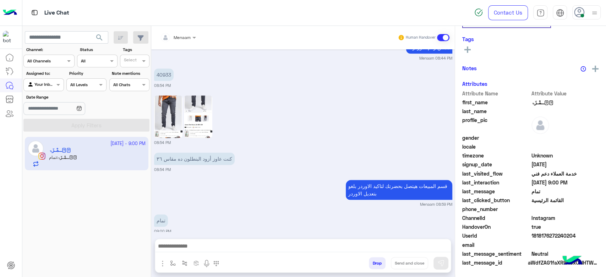
scroll to position [134, 0]
click at [186, 42] on div "Menaam" at bounding box center [175, 38] width 31 height 14
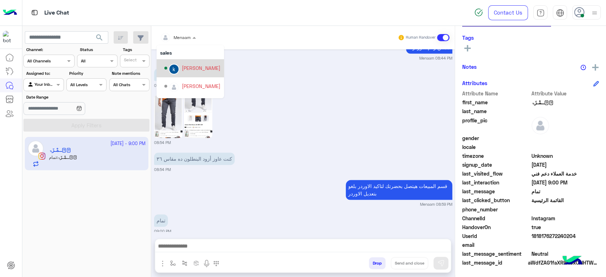
scroll to position [0, 0]
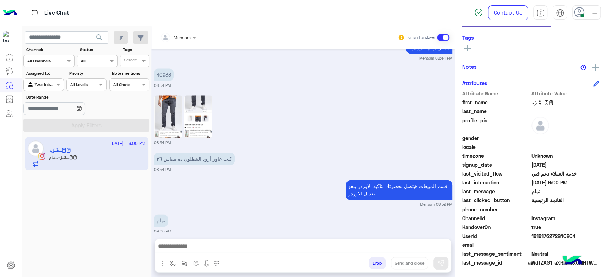
click at [379, 264] on button "Drop" at bounding box center [377, 263] width 17 height 12
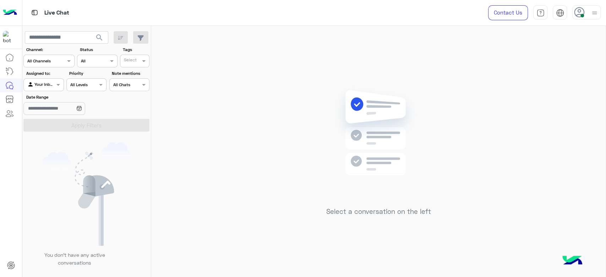
drag, startPoint x: 246, startPoint y: 89, endPoint x: 74, endPoint y: 11, distance: 189.5
click at [230, 59] on div "Select a conversation on the left" at bounding box center [378, 153] width 454 height 254
